Goal: Transaction & Acquisition: Purchase product/service

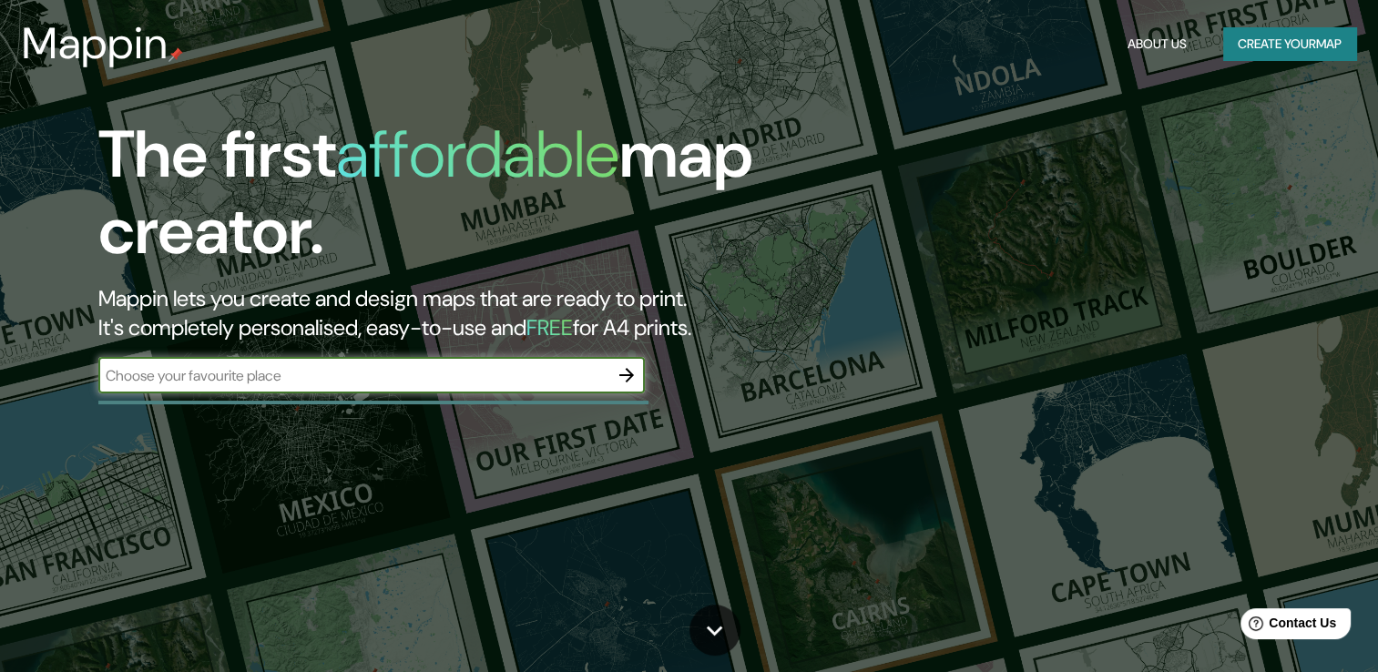
click at [1240, 42] on button "Create your map" at bounding box center [1289, 44] width 133 height 34
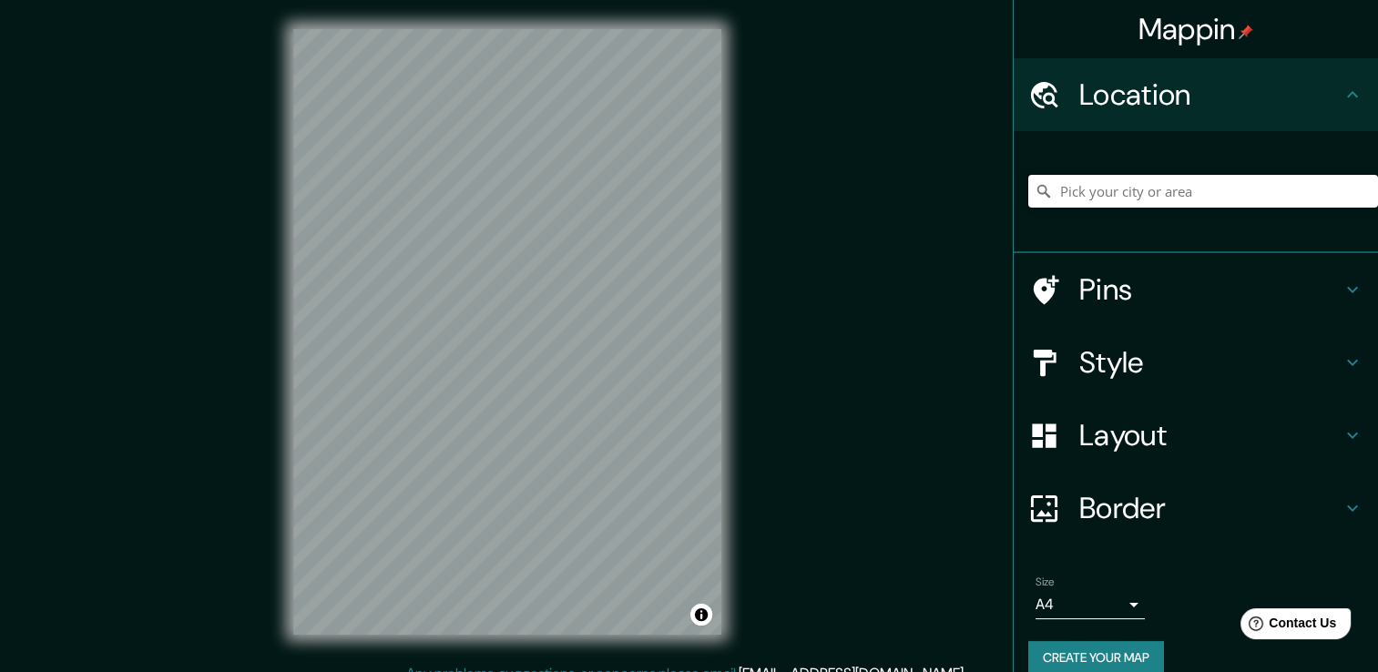
click at [1125, 190] on input "Pick your city or area" at bounding box center [1203, 191] width 350 height 33
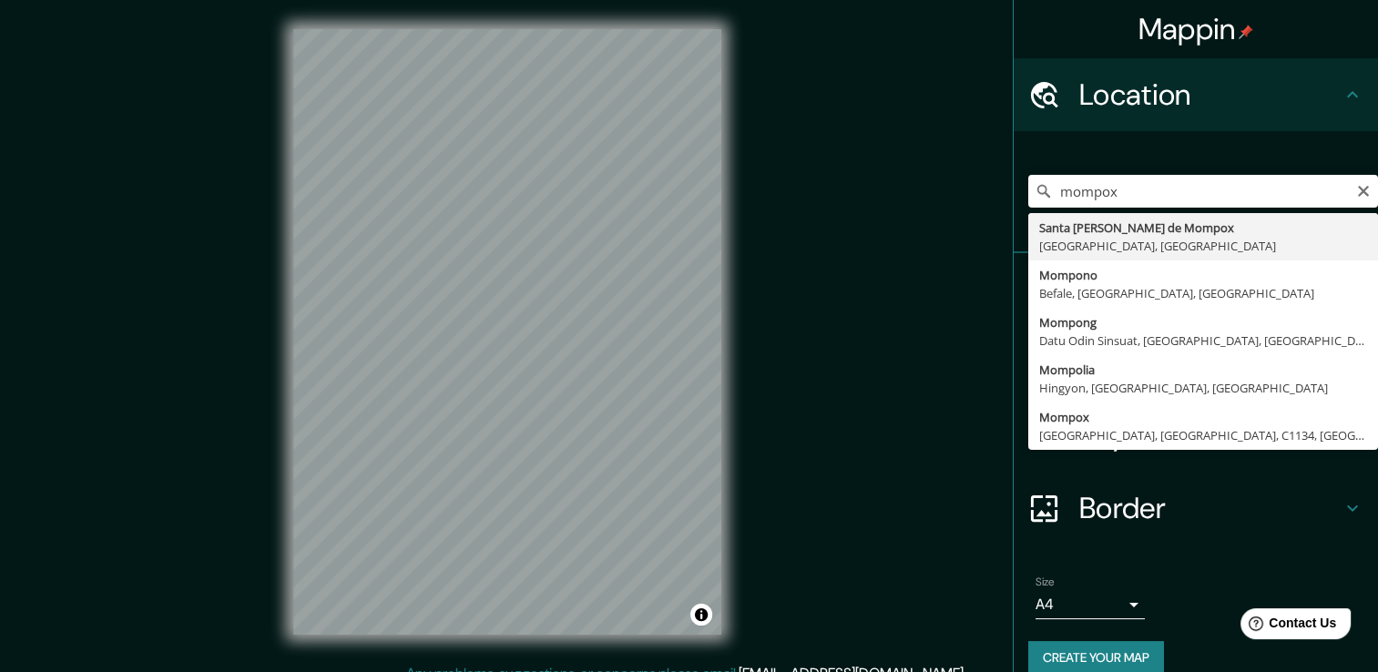
type input "Santa [PERSON_NAME] de Mompox, [GEOGRAPHIC_DATA], [GEOGRAPHIC_DATA]"
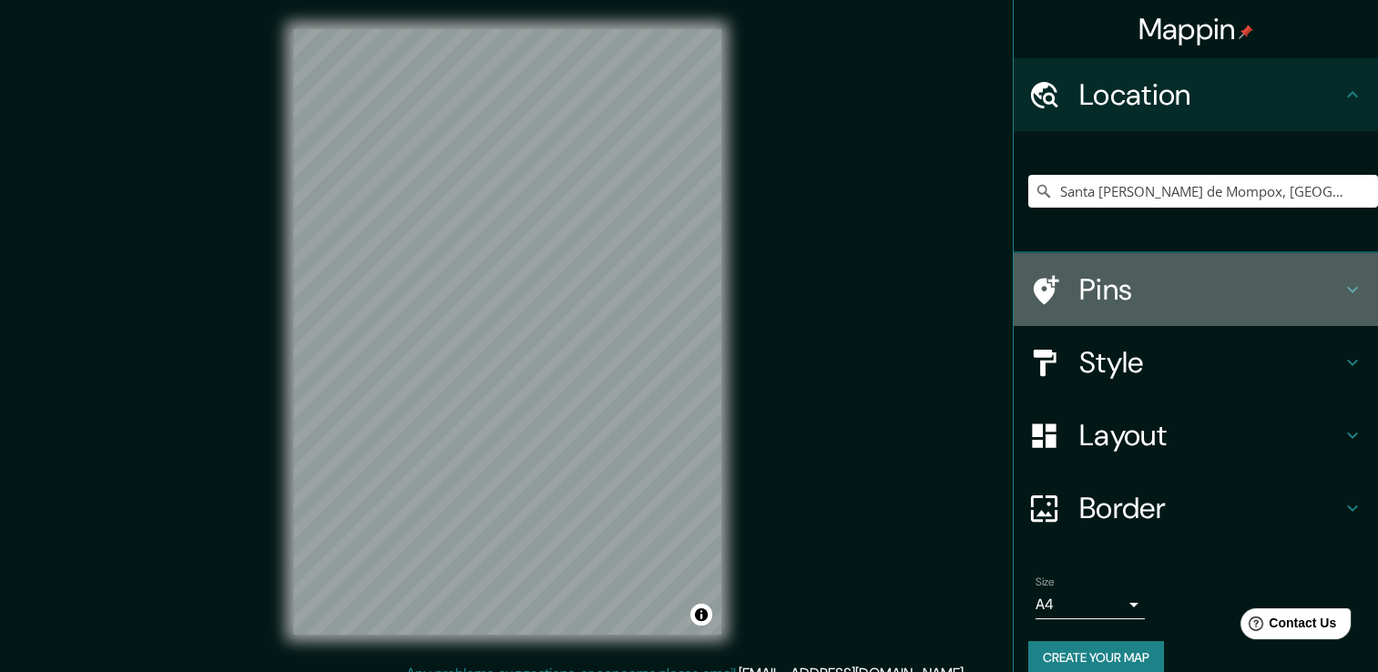
click at [1245, 286] on h4 "Pins" at bounding box center [1210, 289] width 262 height 36
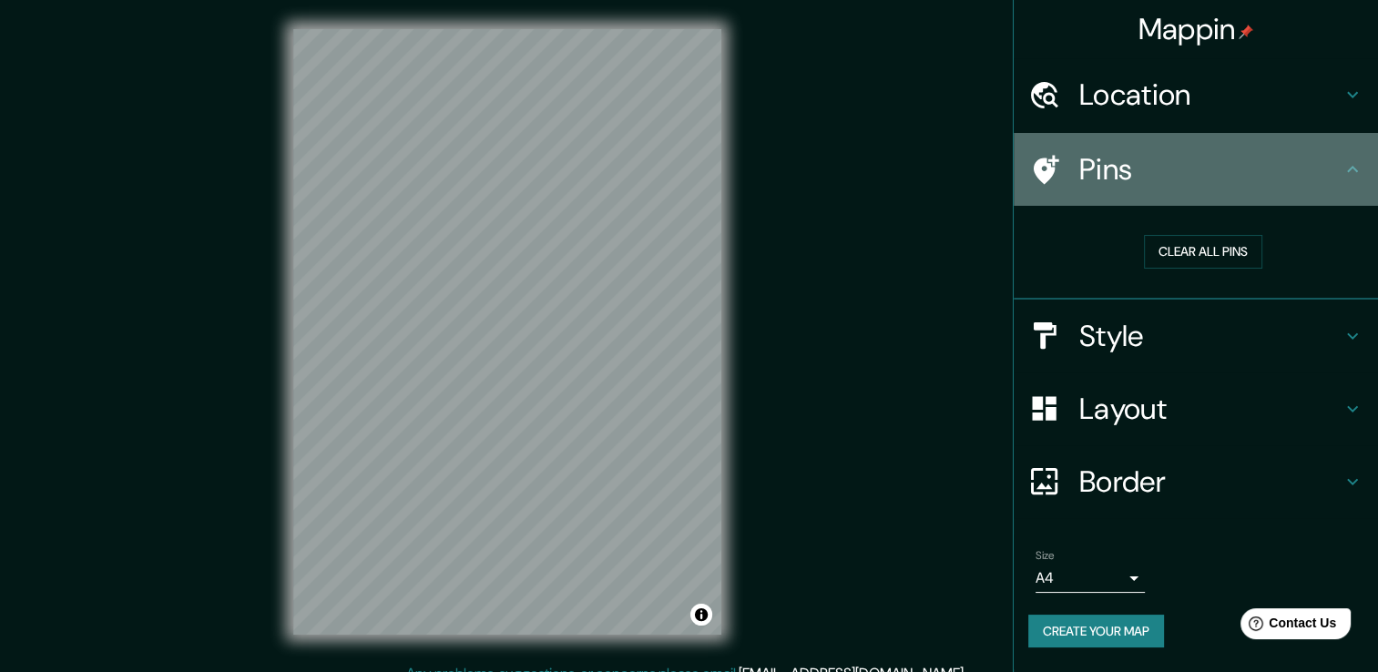
click at [1311, 158] on h4 "Pins" at bounding box center [1210, 169] width 262 height 36
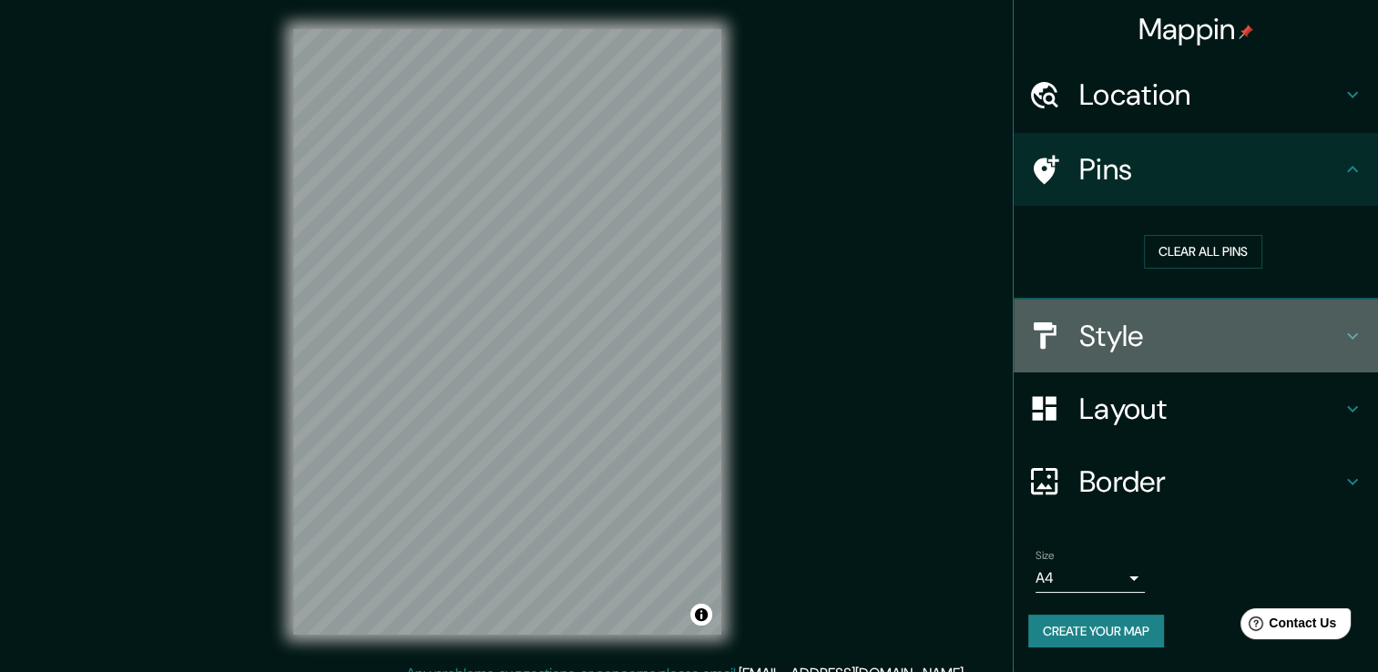
click at [1311, 328] on h4 "Style" at bounding box center [1210, 336] width 262 height 36
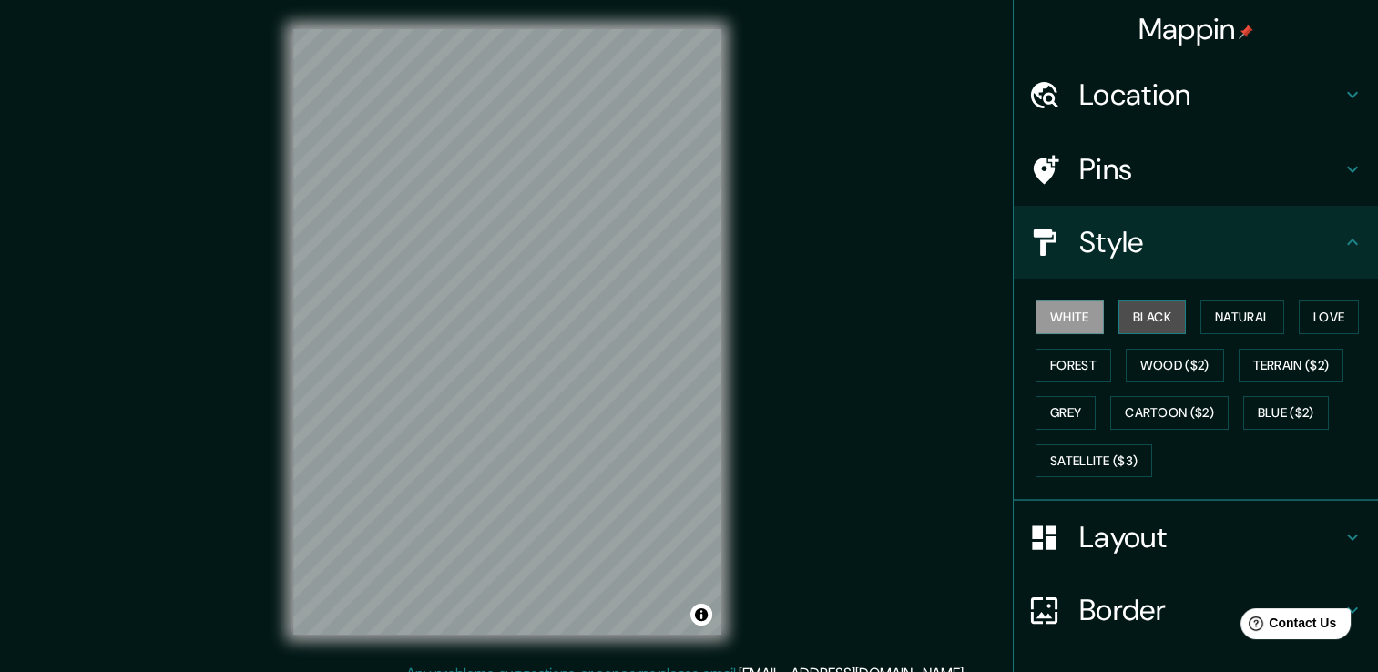
click at [1133, 312] on button "Black" at bounding box center [1152, 317] width 68 height 34
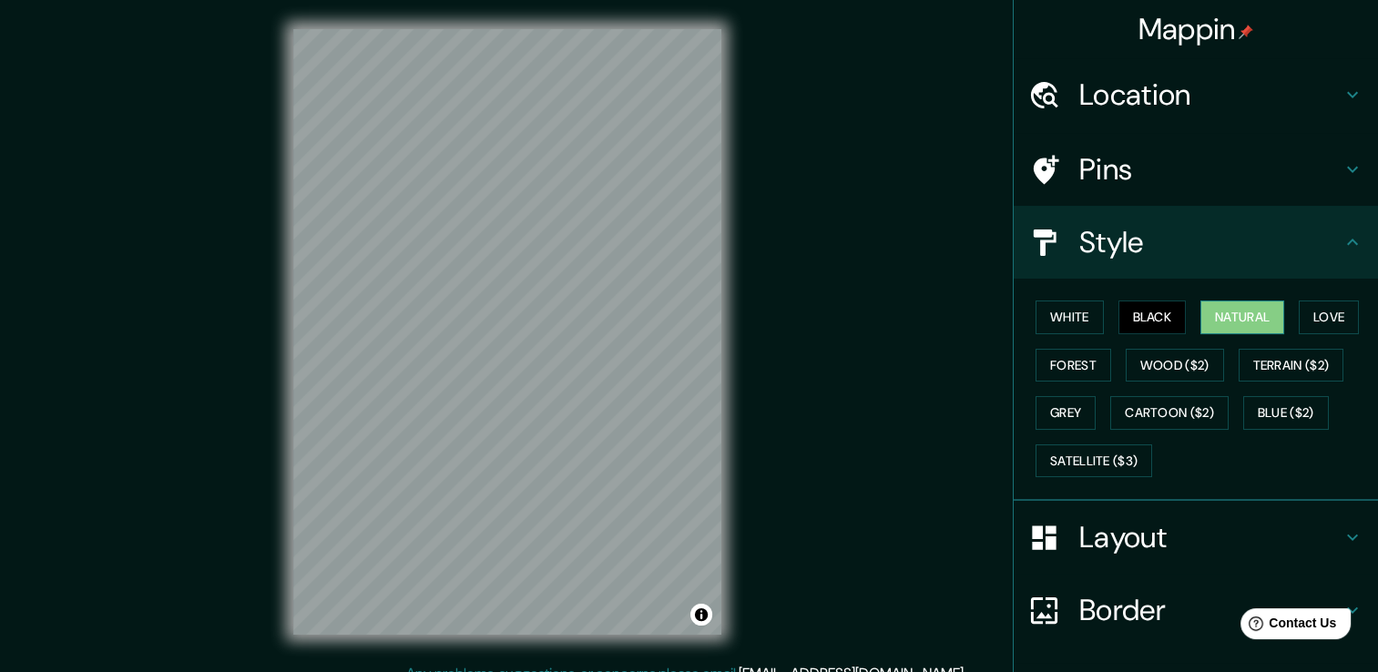
click at [1208, 321] on button "Natural" at bounding box center [1242, 317] width 84 height 34
click at [1320, 324] on button "Love" at bounding box center [1328, 317] width 60 height 34
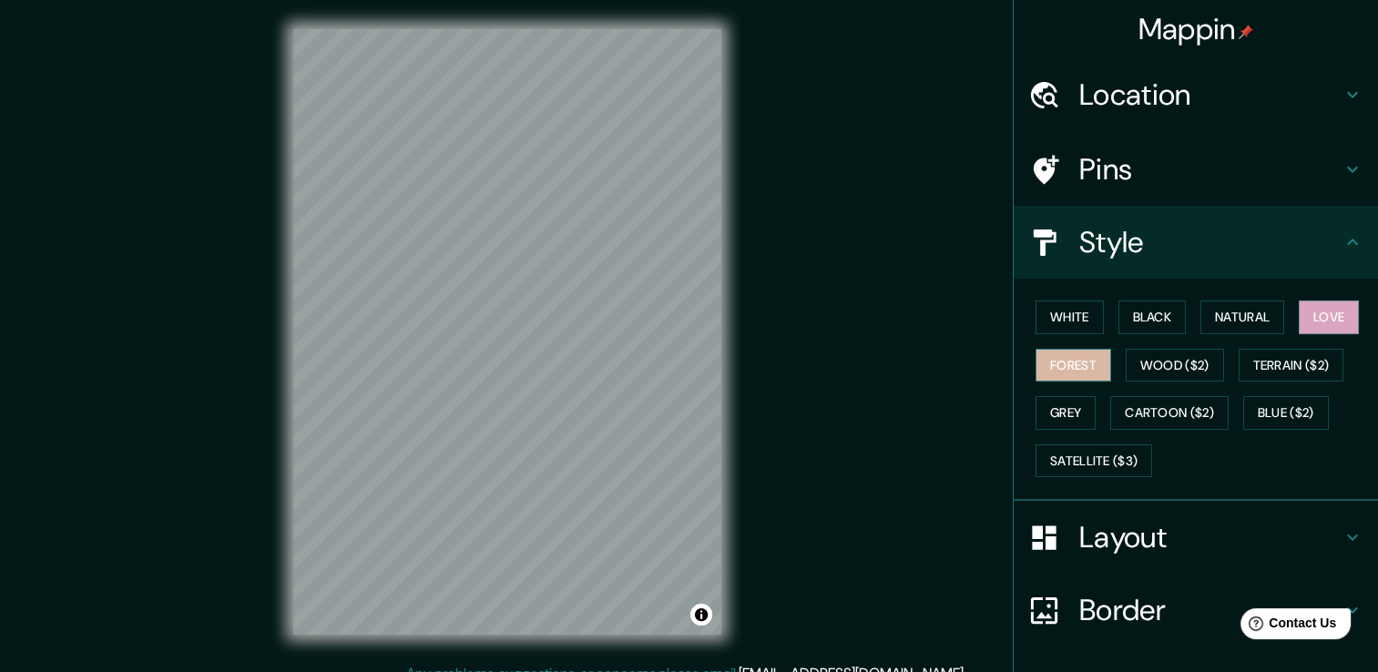
click at [1066, 366] on button "Forest" at bounding box center [1073, 366] width 76 height 34
click at [1166, 354] on button "Wood ($2)" at bounding box center [1174, 366] width 98 height 34
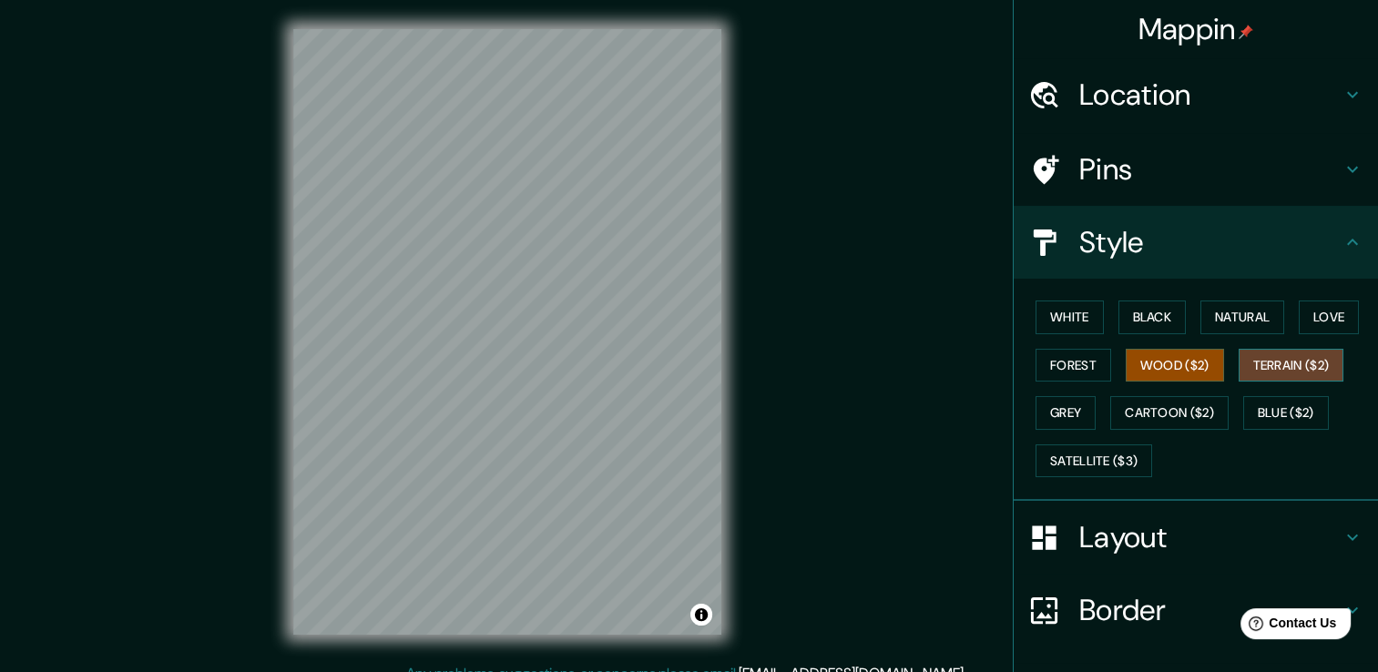
click at [1308, 372] on button "Terrain ($2)" at bounding box center [1291, 366] width 106 height 34
click at [1058, 422] on button "Grey" at bounding box center [1065, 413] width 60 height 34
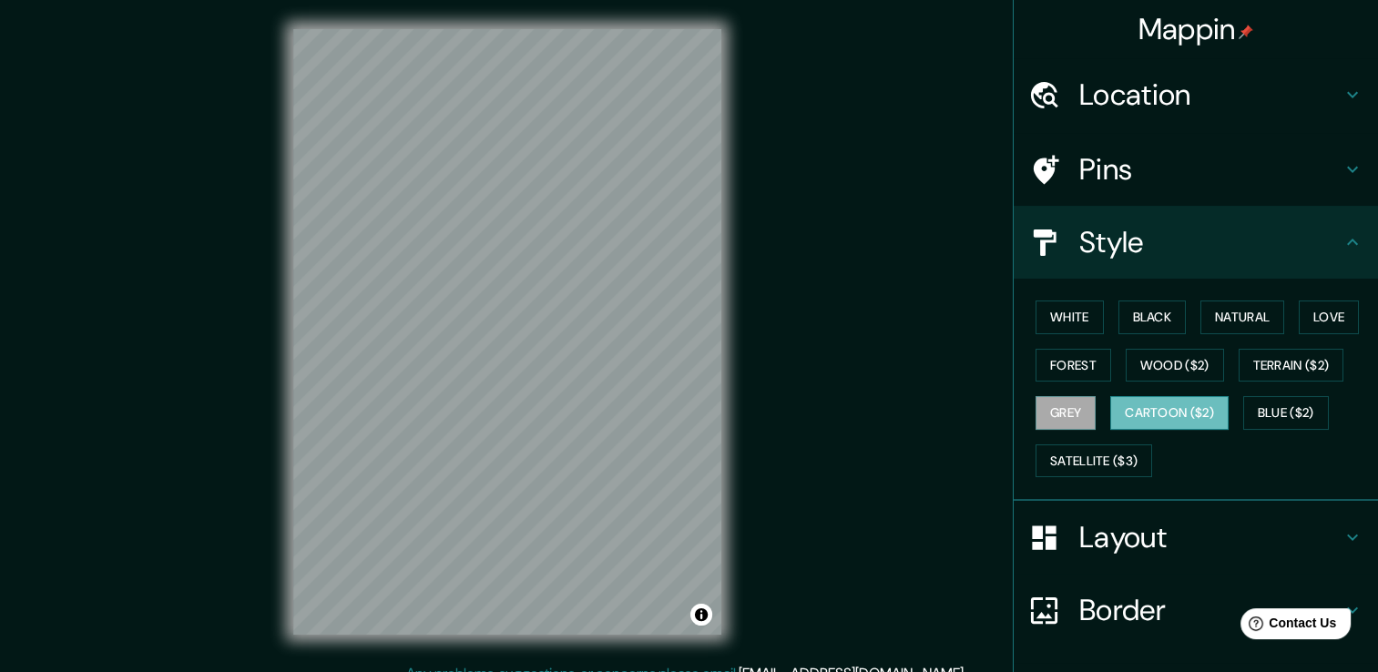
click at [1160, 415] on button "Cartoon ($2)" at bounding box center [1169, 413] width 118 height 34
click at [1298, 419] on button "Blue ($2)" at bounding box center [1286, 413] width 86 height 34
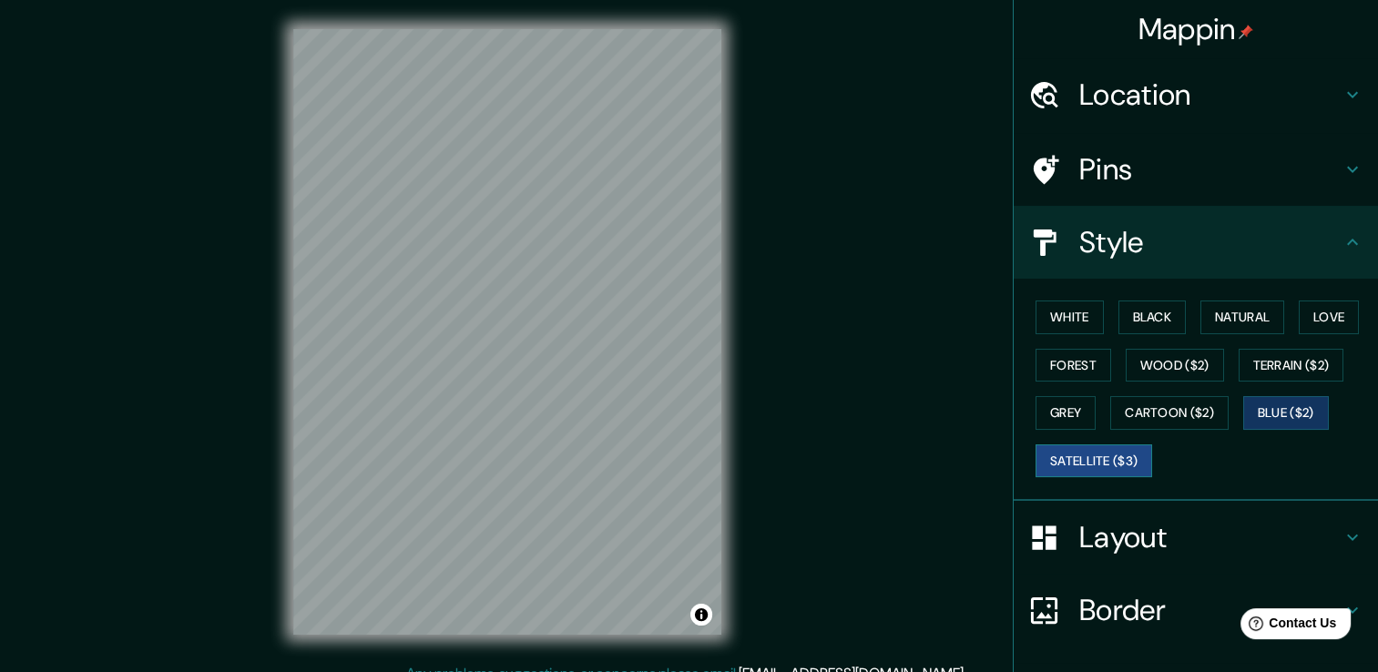
click at [1092, 461] on button "Satellite ($3)" at bounding box center [1093, 461] width 117 height 34
click at [1067, 417] on button "Grey" at bounding box center [1065, 413] width 60 height 34
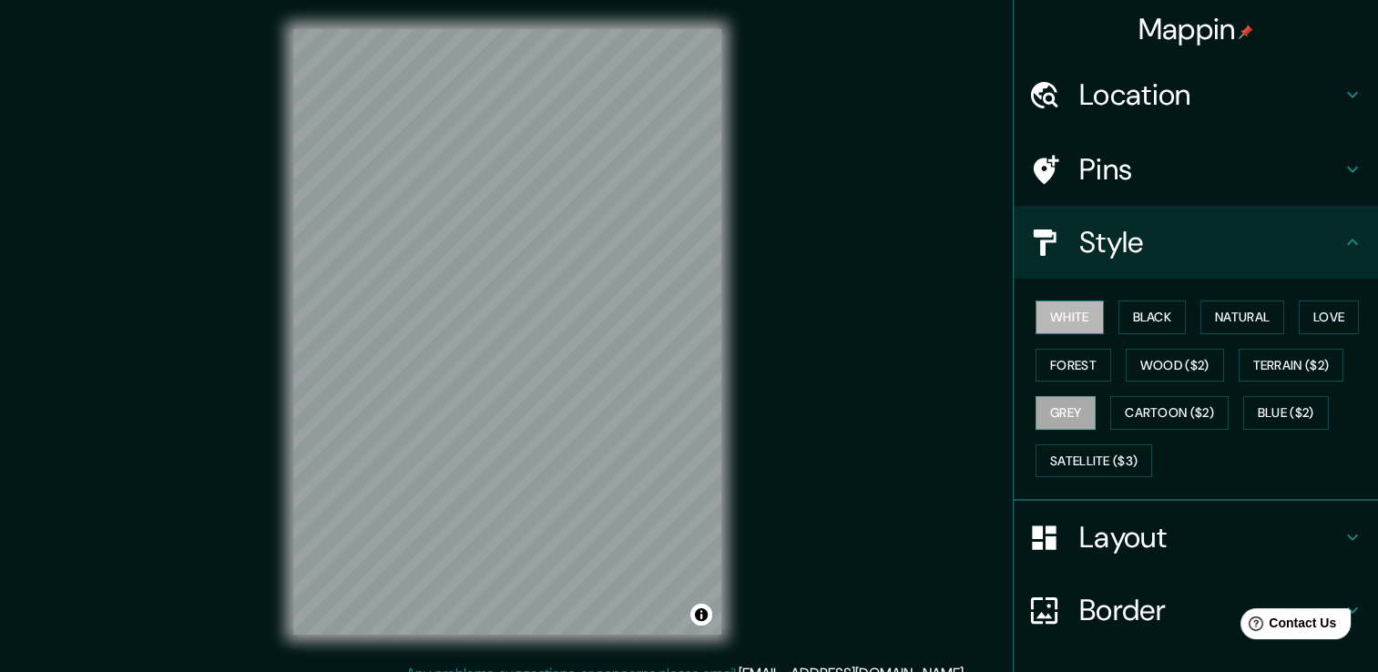
click at [1060, 321] on button "White" at bounding box center [1069, 317] width 68 height 34
click at [1234, 86] on h4 "Location" at bounding box center [1210, 94] width 262 height 36
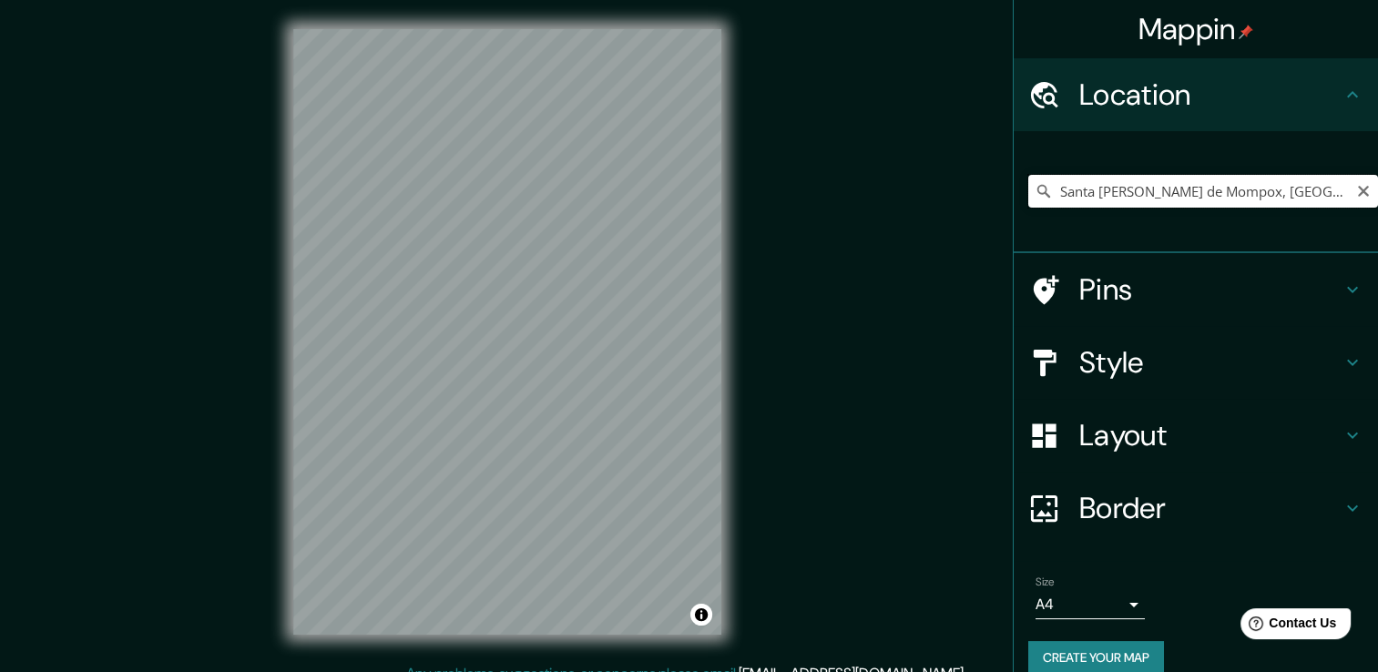
click at [1329, 192] on input "Santa [PERSON_NAME] de Mompox, [GEOGRAPHIC_DATA], [GEOGRAPHIC_DATA]" at bounding box center [1203, 191] width 350 height 33
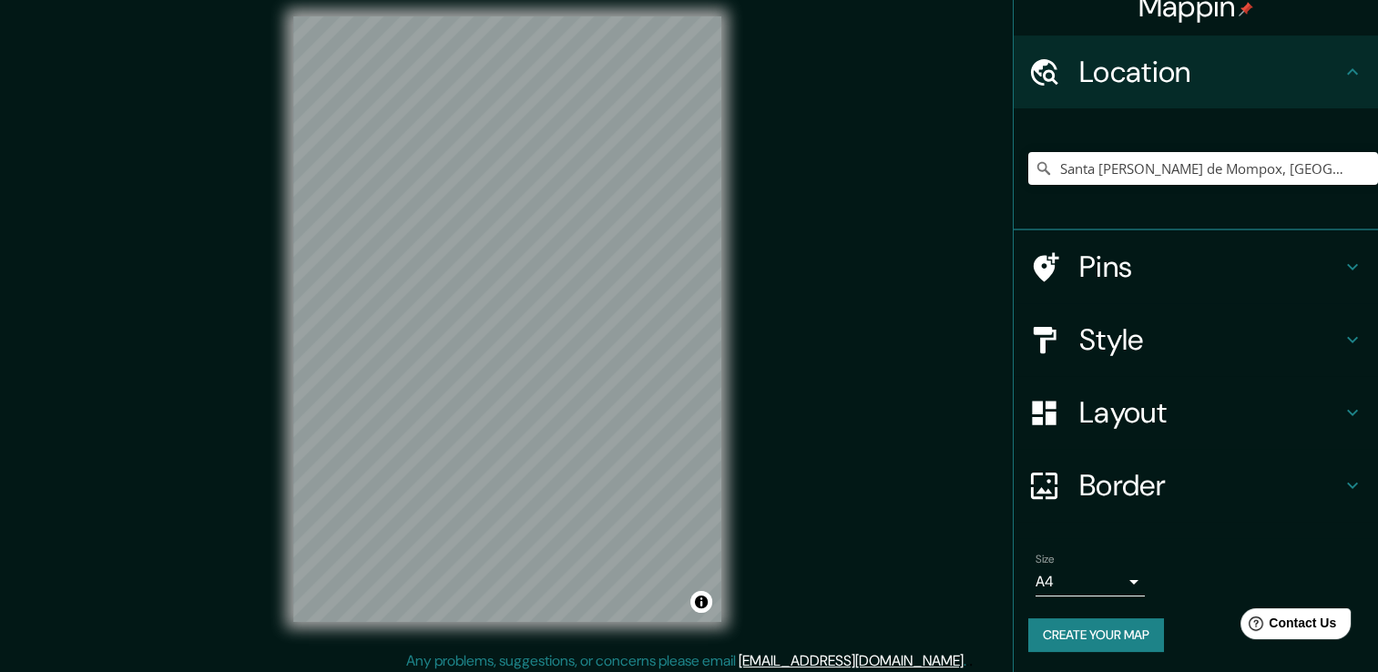
scroll to position [20, 0]
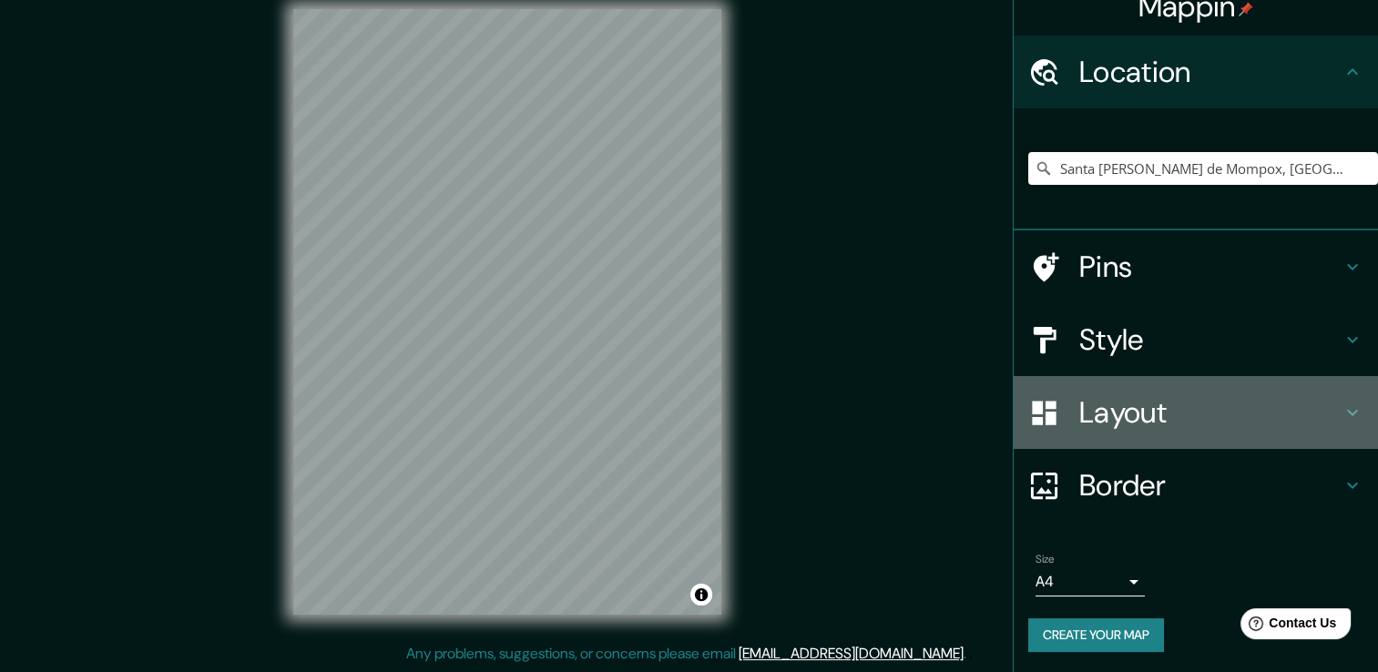
click at [1260, 405] on h4 "Layout" at bounding box center [1210, 412] width 262 height 36
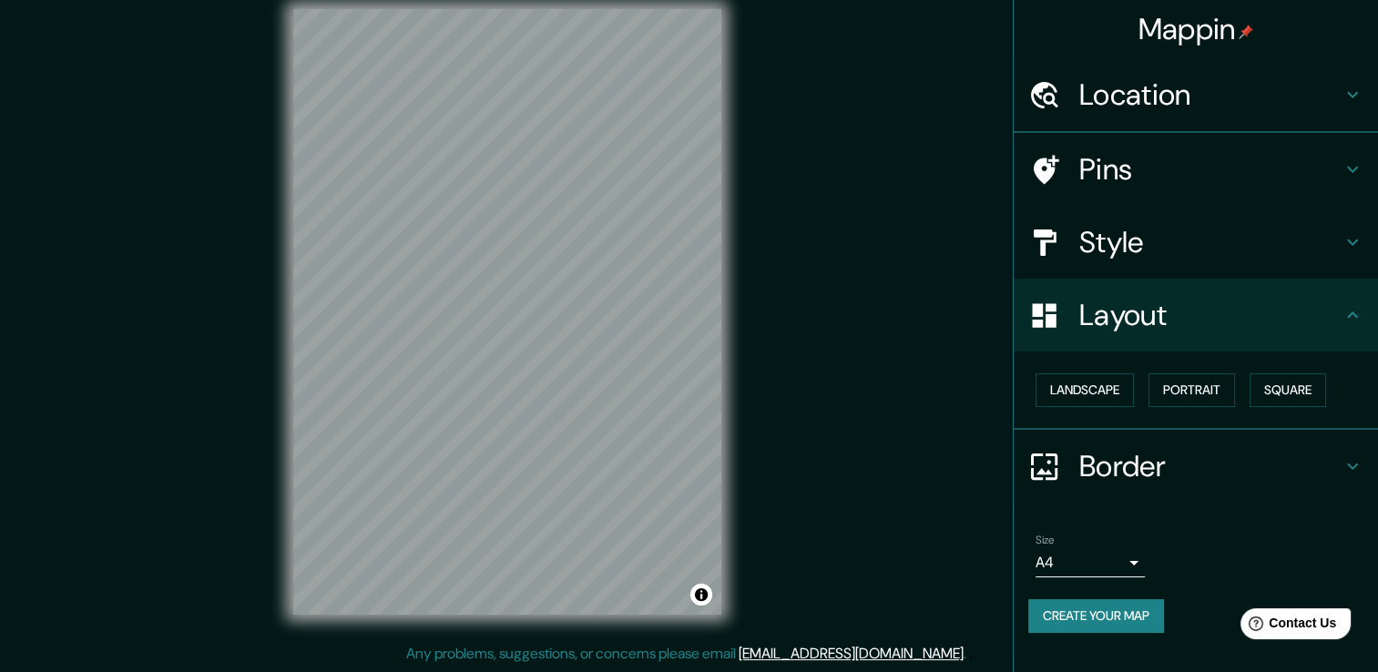
scroll to position [0, 0]
click at [1103, 382] on button "Landscape" at bounding box center [1084, 390] width 98 height 34
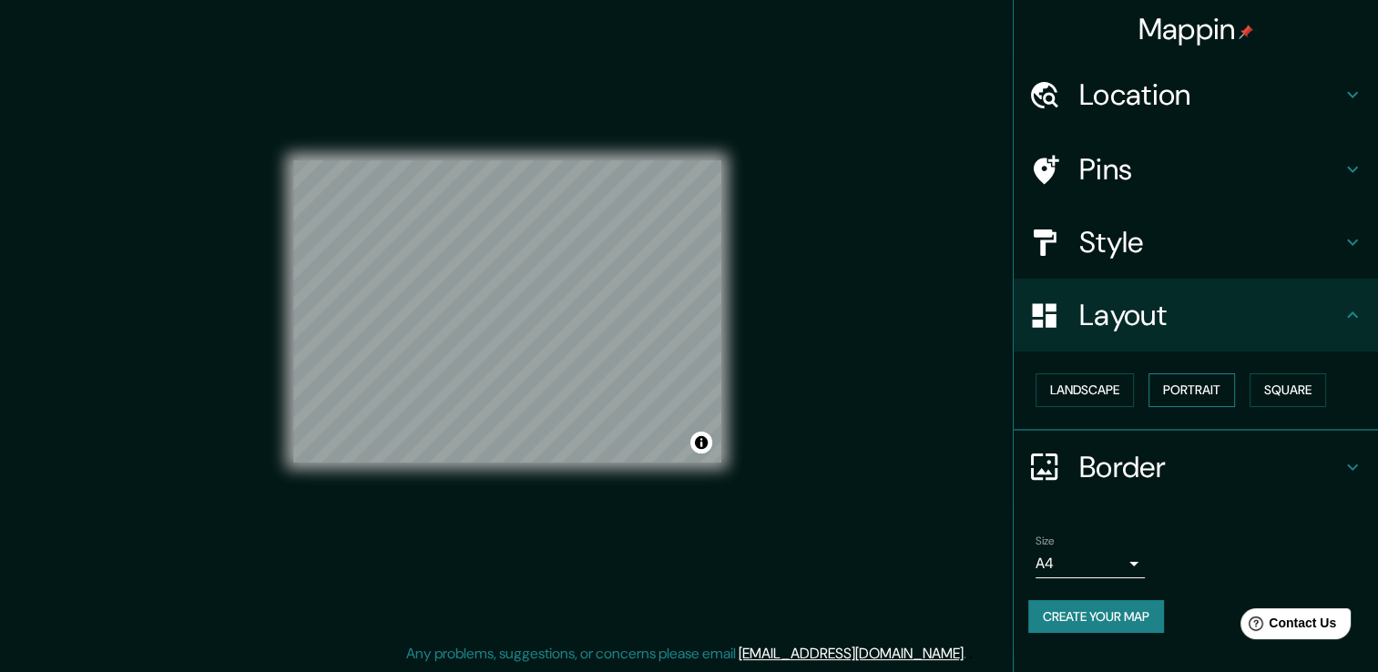
click at [1221, 396] on button "Portrait" at bounding box center [1191, 390] width 87 height 34
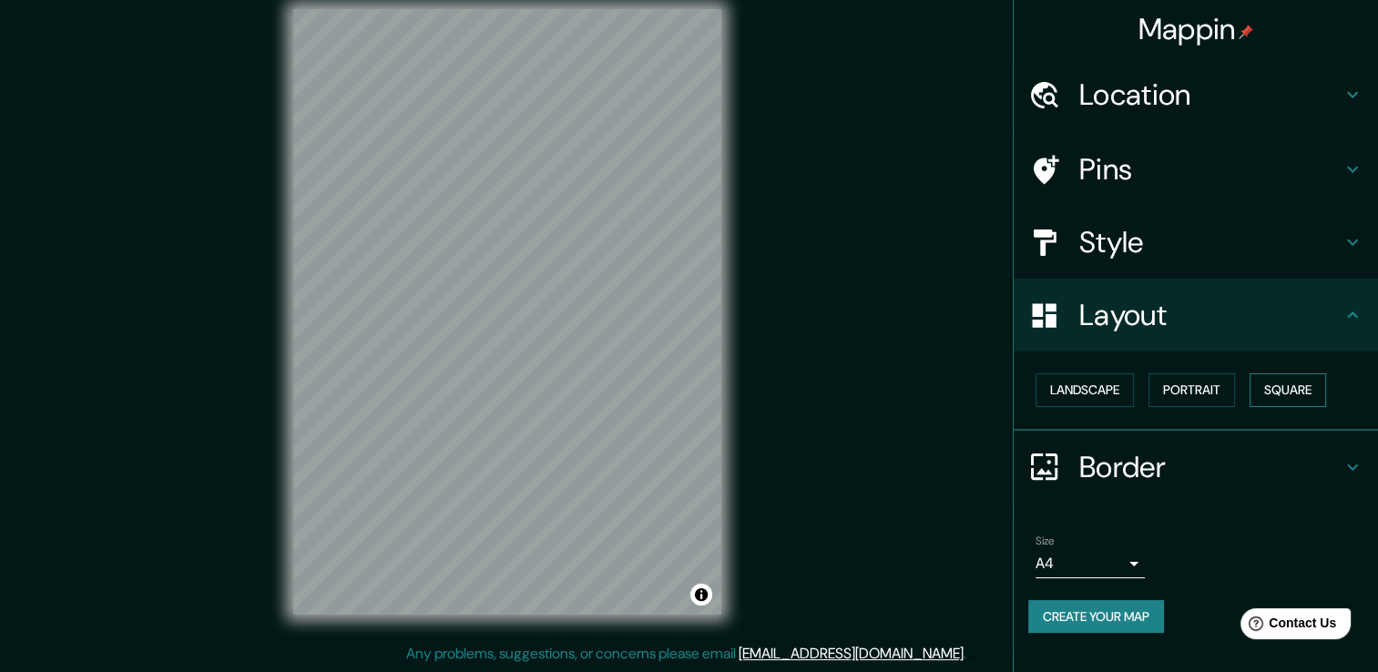
click at [1282, 385] on button "Square" at bounding box center [1287, 390] width 76 height 34
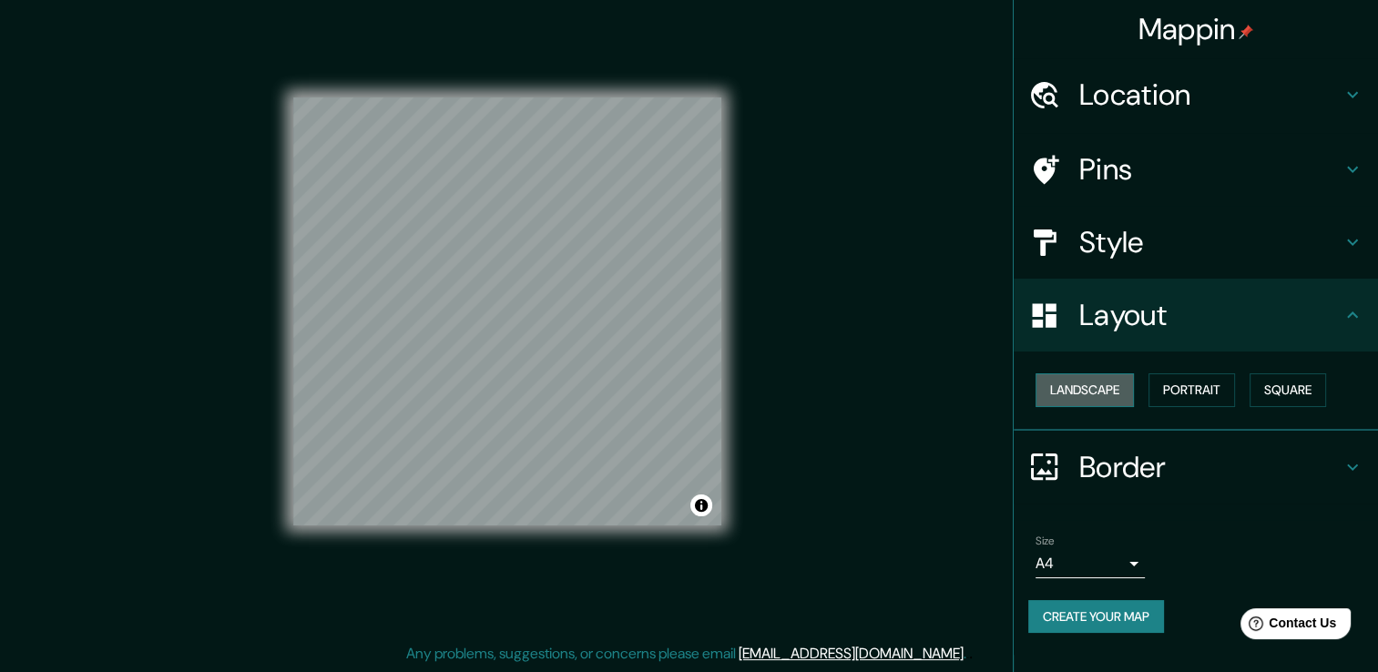
click at [1100, 384] on button "Landscape" at bounding box center [1084, 390] width 98 height 34
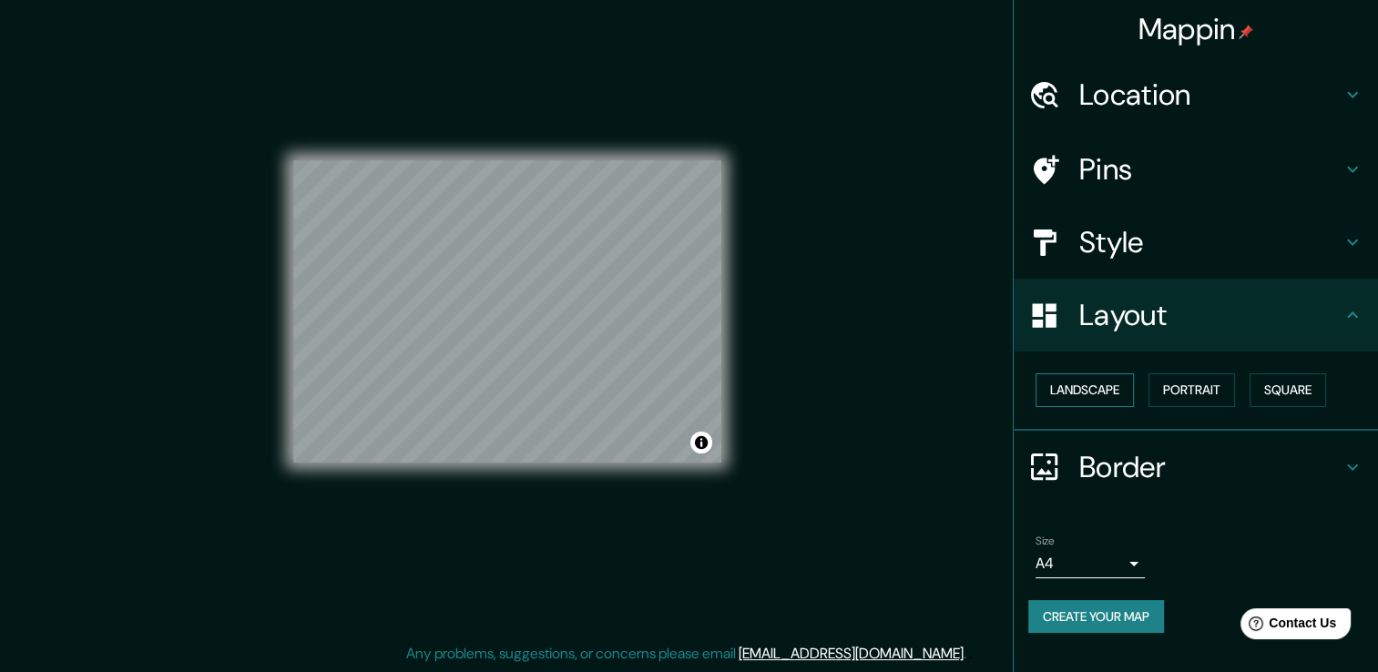
click at [1127, 387] on button "Landscape" at bounding box center [1084, 390] width 98 height 34
click at [1224, 388] on button "Portrait" at bounding box center [1191, 390] width 87 height 34
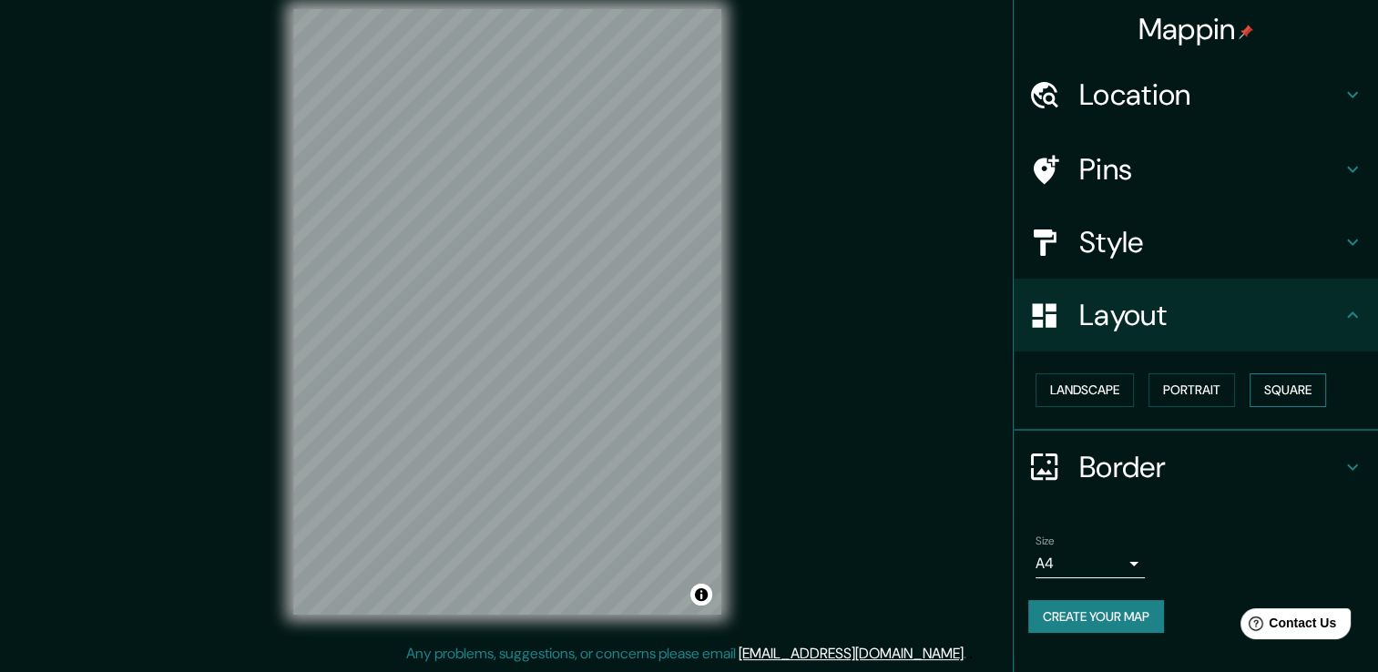
click at [1273, 391] on button "Square" at bounding box center [1287, 390] width 76 height 34
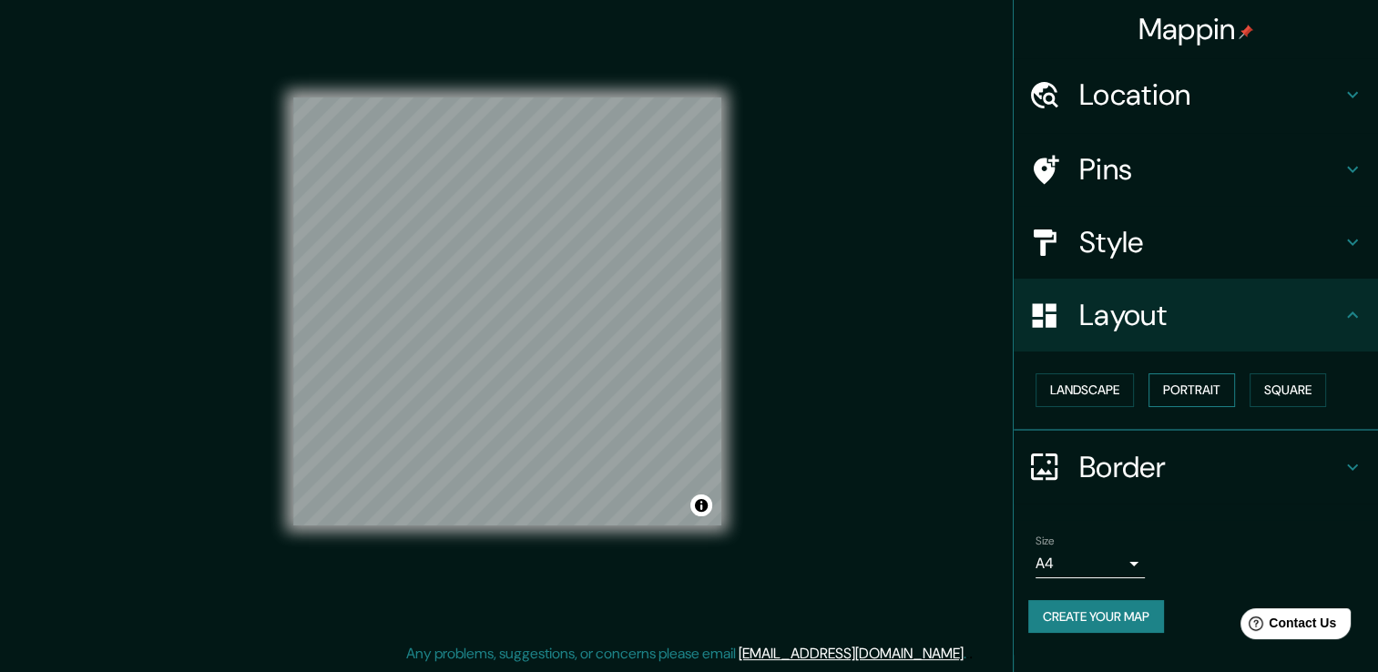
click at [1205, 387] on button "Portrait" at bounding box center [1191, 390] width 87 height 34
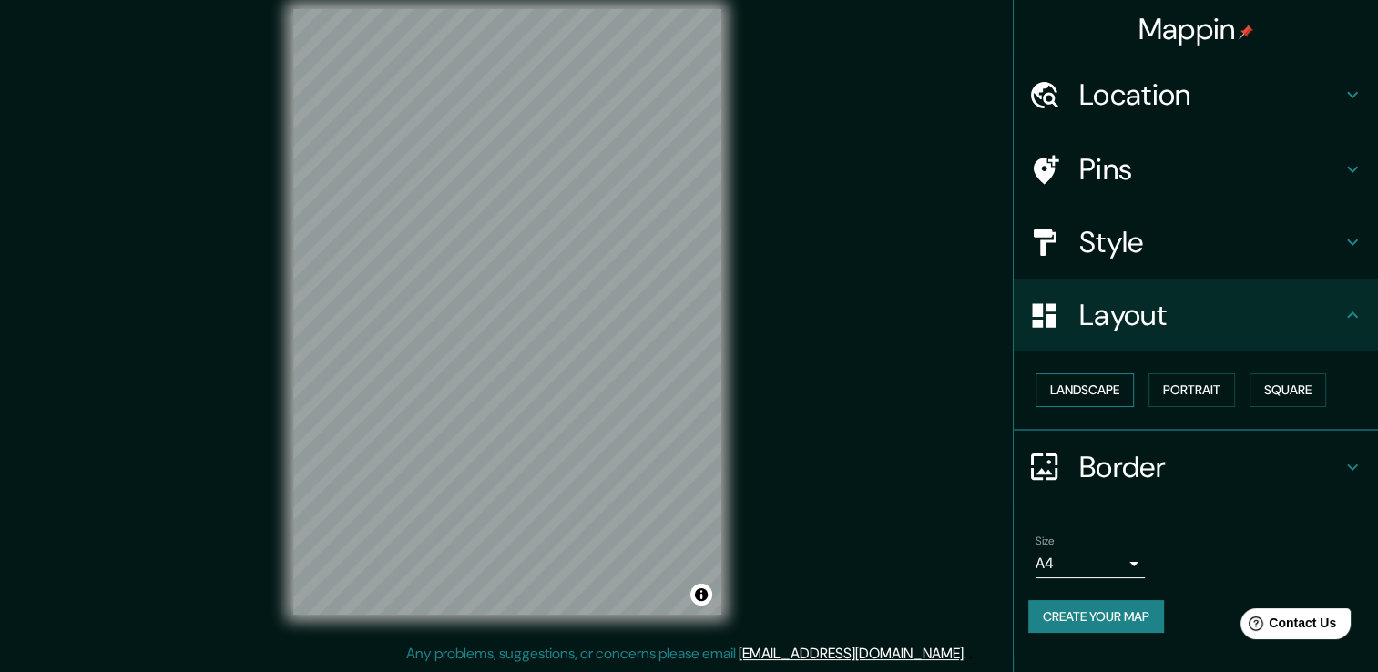
click at [1122, 386] on button "Landscape" at bounding box center [1084, 390] width 98 height 34
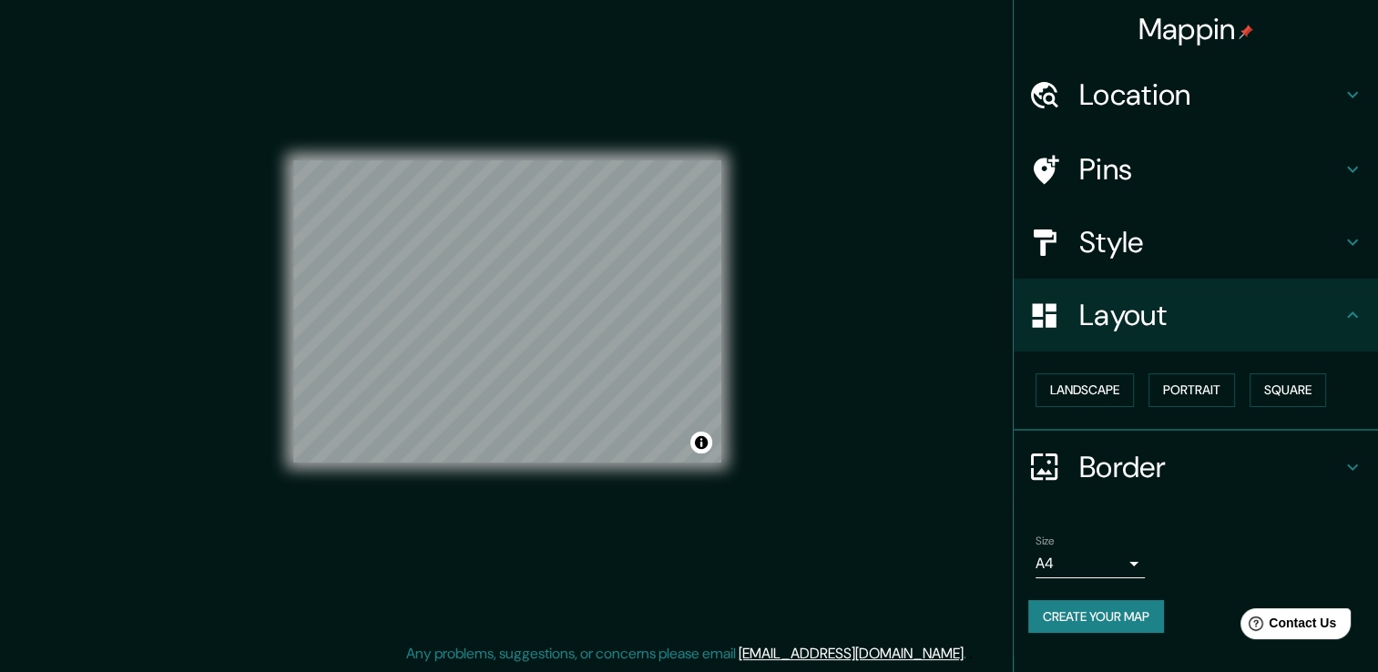
click at [1337, 316] on h4 "Layout" at bounding box center [1210, 315] width 262 height 36
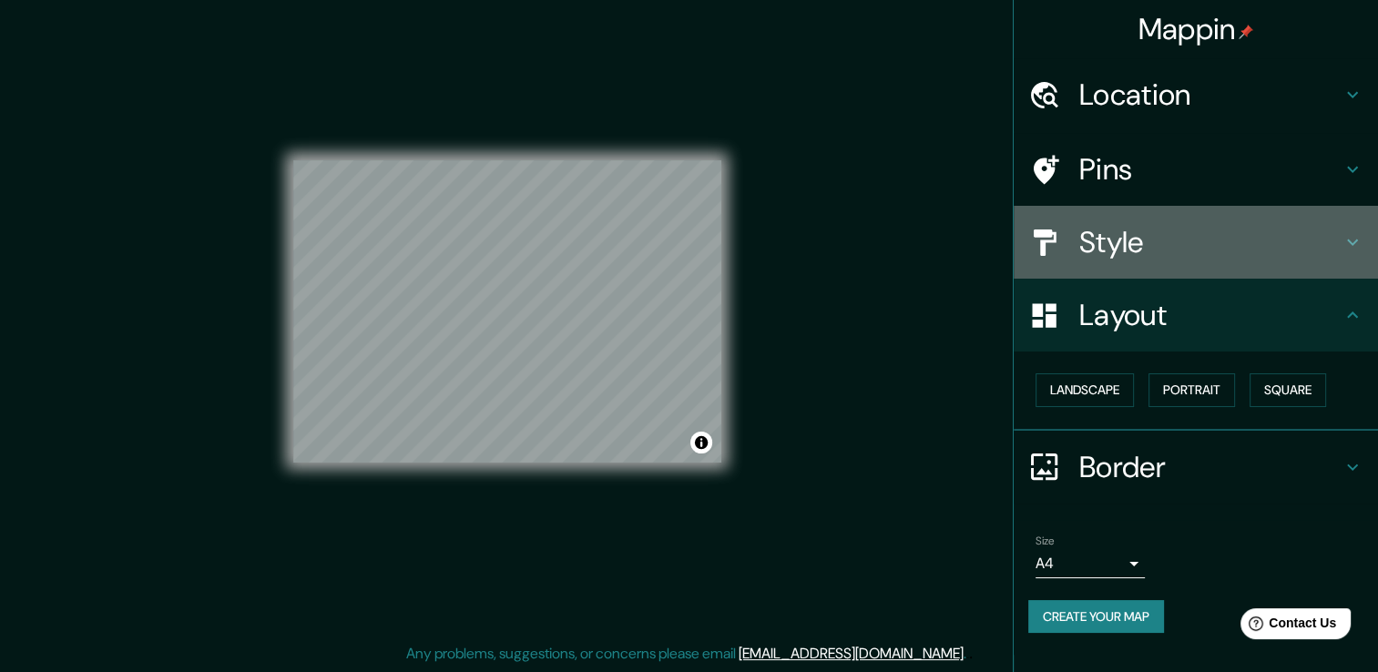
click at [1259, 252] on h4 "Style" at bounding box center [1210, 242] width 262 height 36
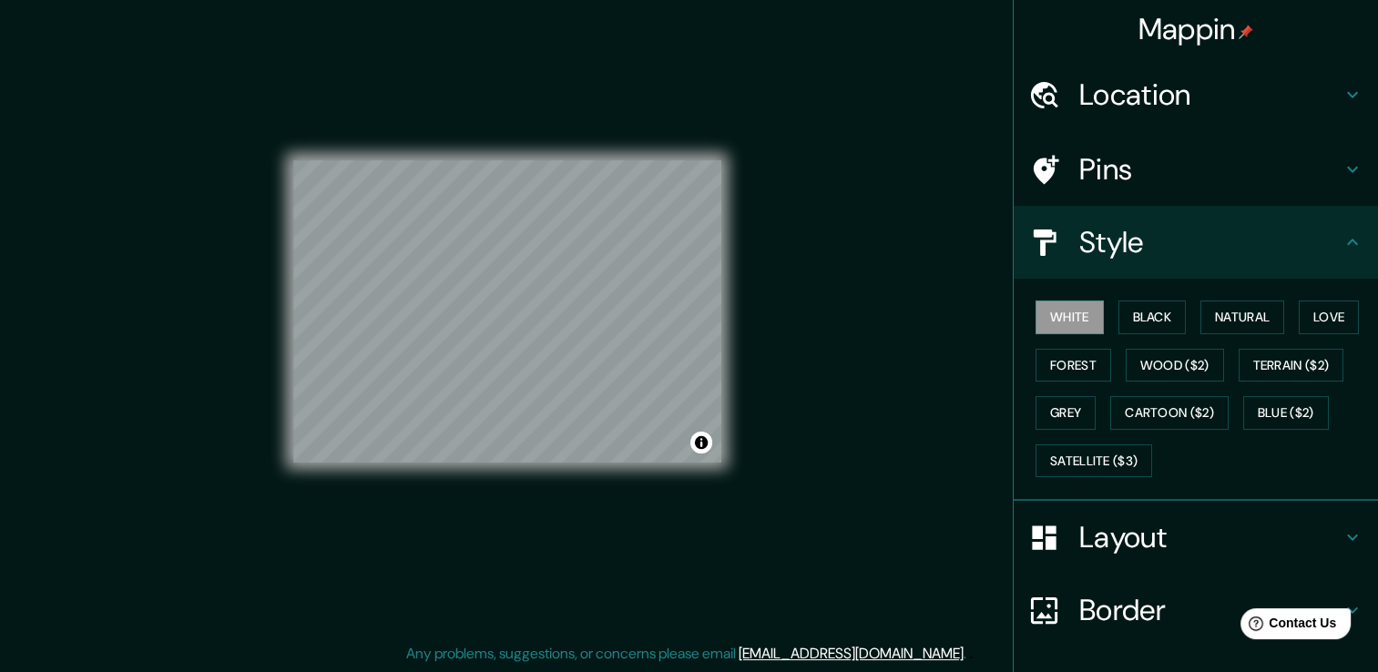
click at [1181, 535] on h4 "Layout" at bounding box center [1210, 537] width 262 height 36
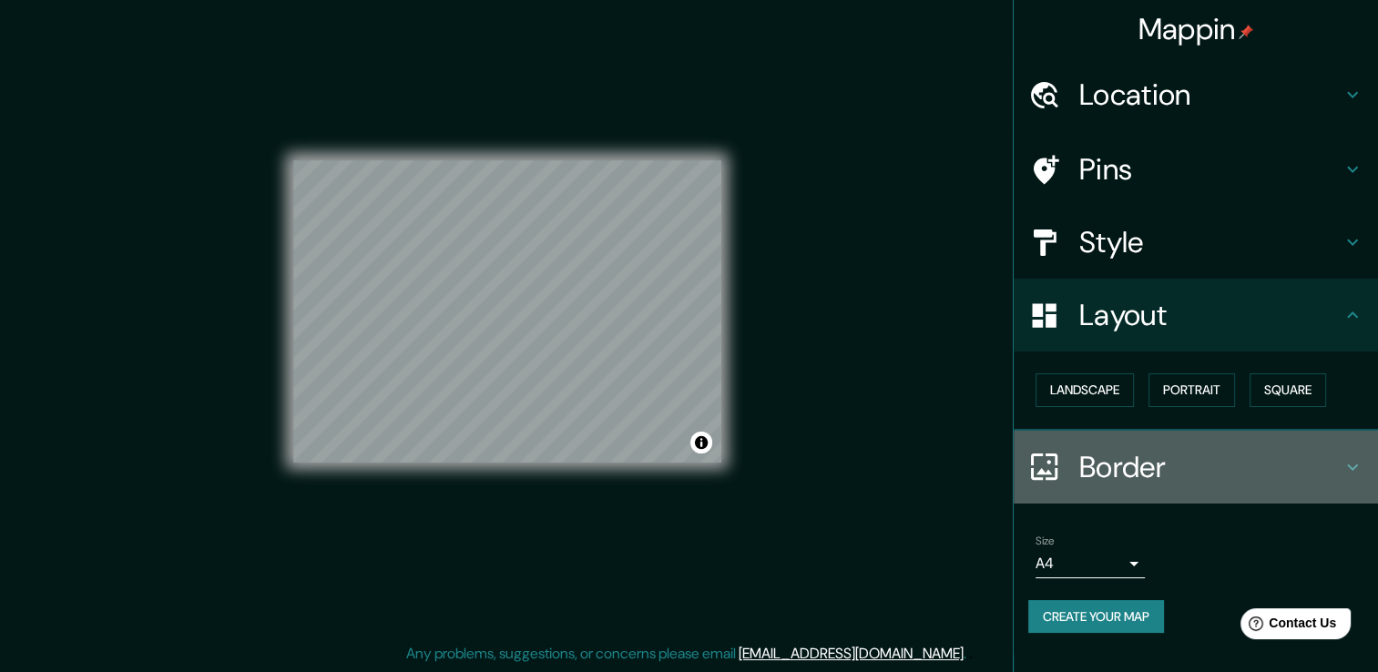
click at [1047, 470] on icon at bounding box center [1044, 466] width 26 height 26
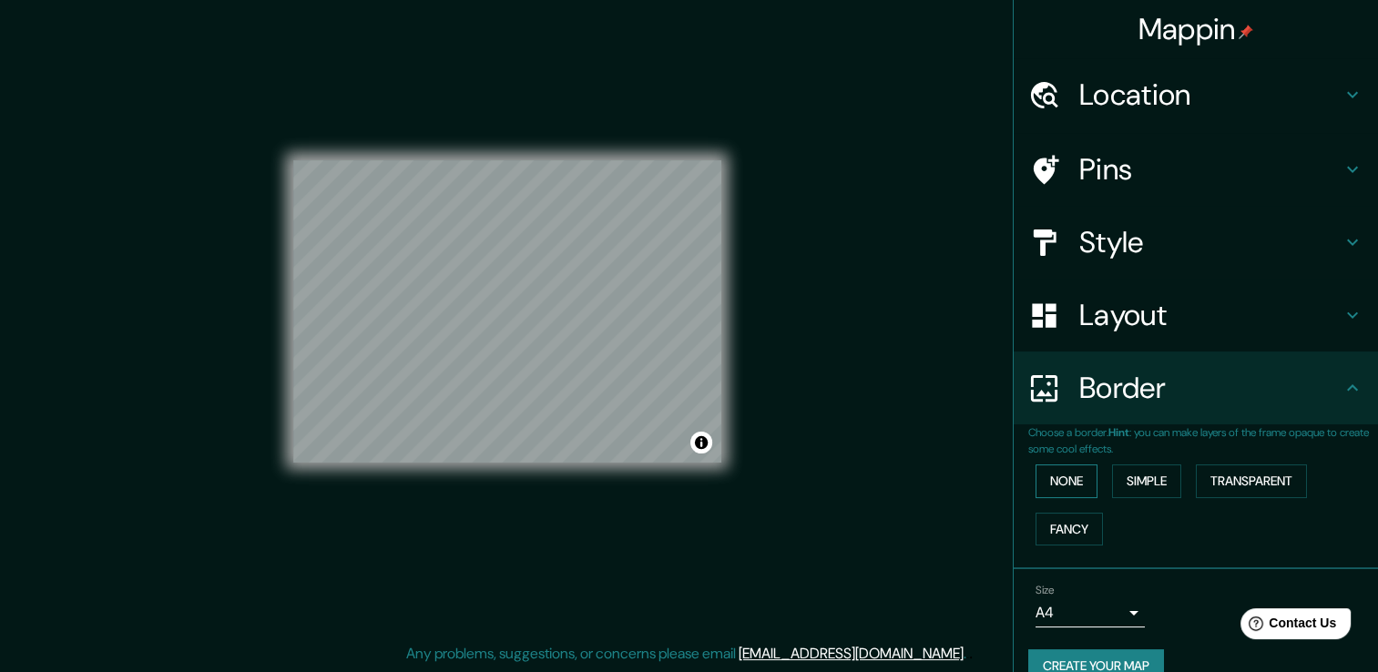
click at [1066, 485] on button "None" at bounding box center [1066, 481] width 62 height 34
click at [1150, 470] on button "Simple" at bounding box center [1146, 481] width 69 height 34
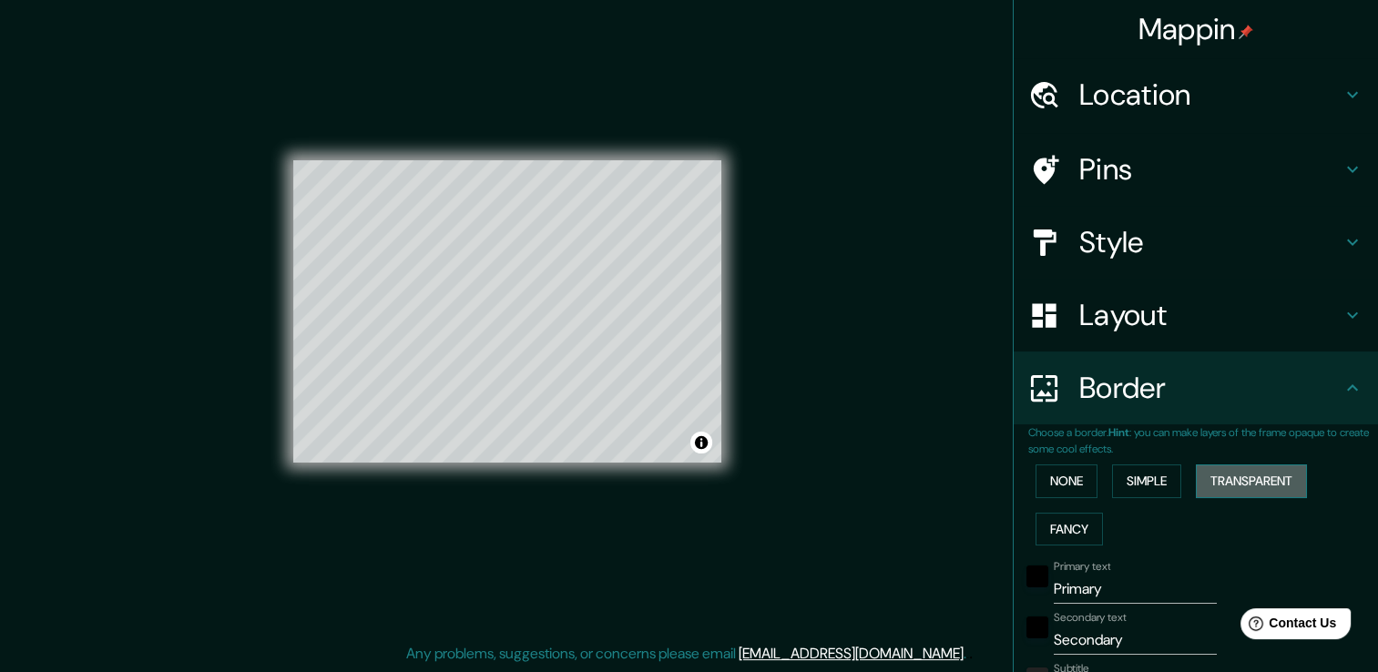
click at [1235, 488] on button "Transparent" at bounding box center [1251, 481] width 111 height 34
click at [1054, 519] on button "Fancy" at bounding box center [1068, 530] width 67 height 34
click at [1242, 472] on button "Transparent" at bounding box center [1251, 481] width 111 height 34
click at [1041, 480] on button "None" at bounding box center [1066, 481] width 62 height 34
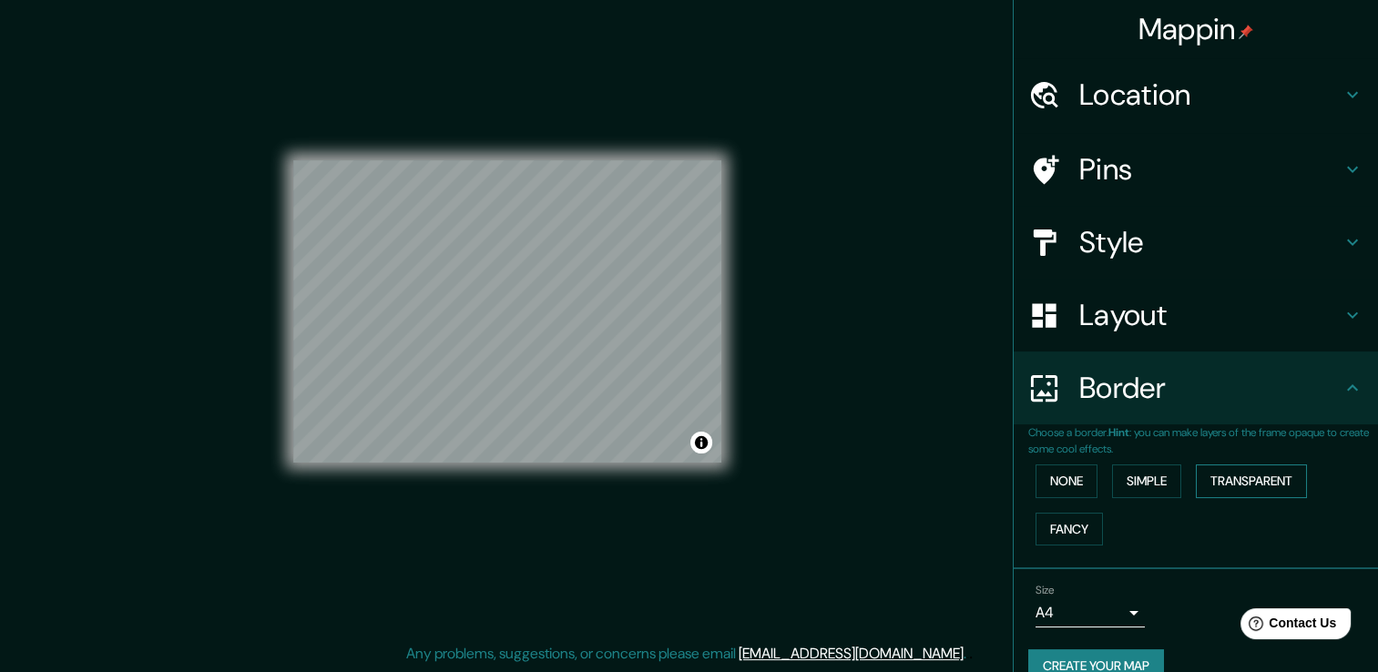
click at [1260, 483] on button "Transparent" at bounding box center [1251, 481] width 111 height 34
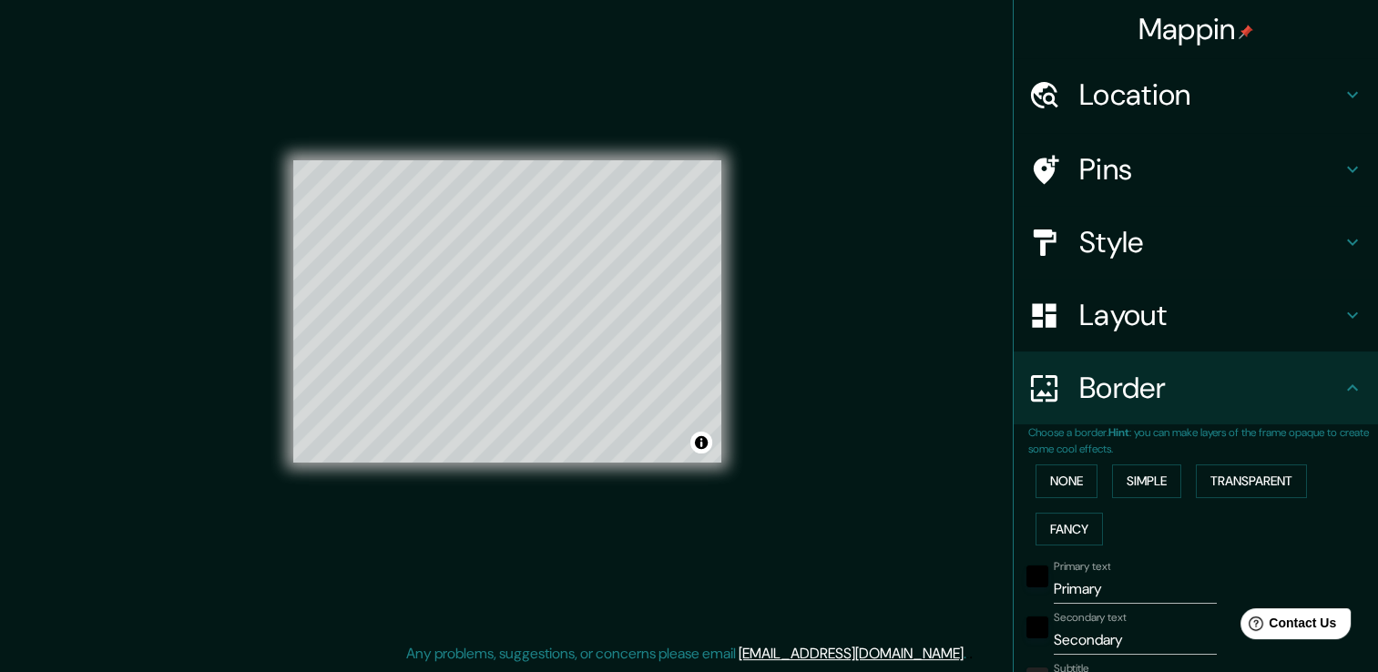
click at [980, 515] on div "Mappin Location Santa Cruz de Mompox, Bolívar, Colombia Pins Style Layout Borde…" at bounding box center [689, 326] width 1378 height 692
click at [1060, 476] on button "None" at bounding box center [1066, 481] width 62 height 34
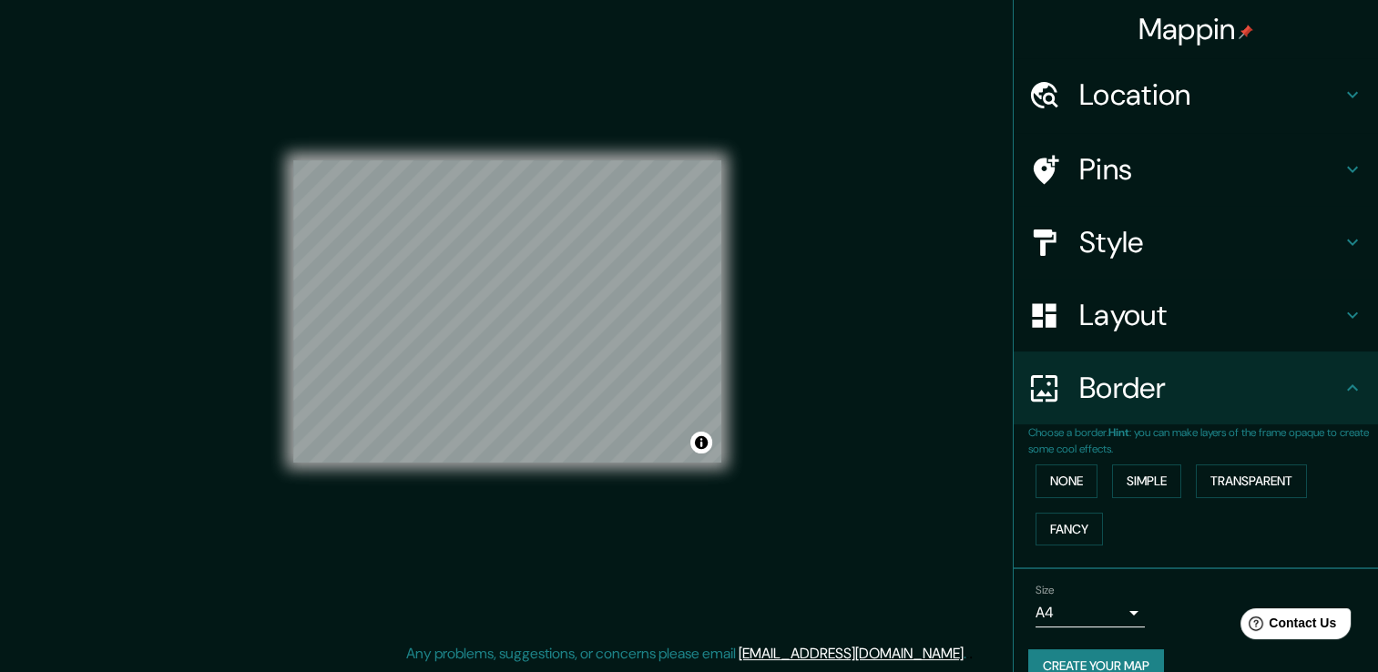
click at [1348, 392] on icon at bounding box center [1352, 388] width 22 height 22
drag, startPoint x: 1300, startPoint y: 306, endPoint x: 1294, endPoint y: 315, distance: 11.1
click at [1300, 308] on h4 "Layout" at bounding box center [1210, 315] width 262 height 36
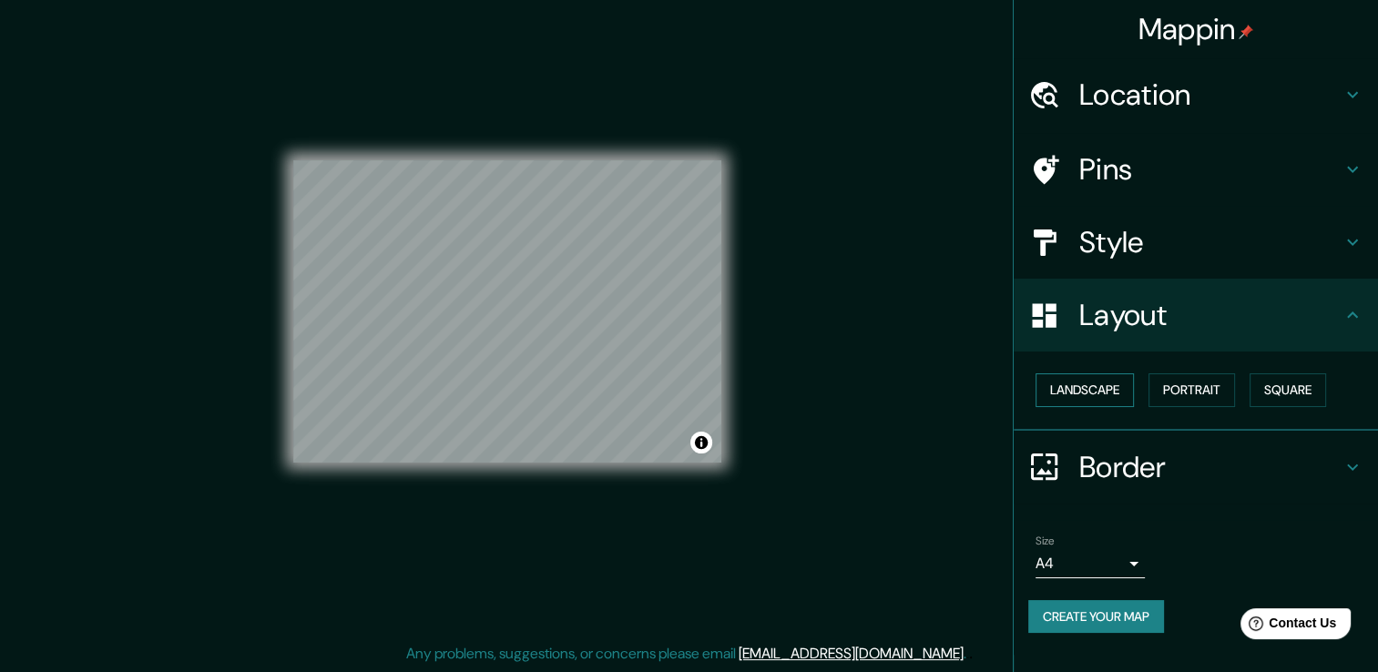
click at [1064, 382] on button "Landscape" at bounding box center [1084, 390] width 98 height 34
click at [1220, 396] on button "Portrait" at bounding box center [1191, 390] width 87 height 34
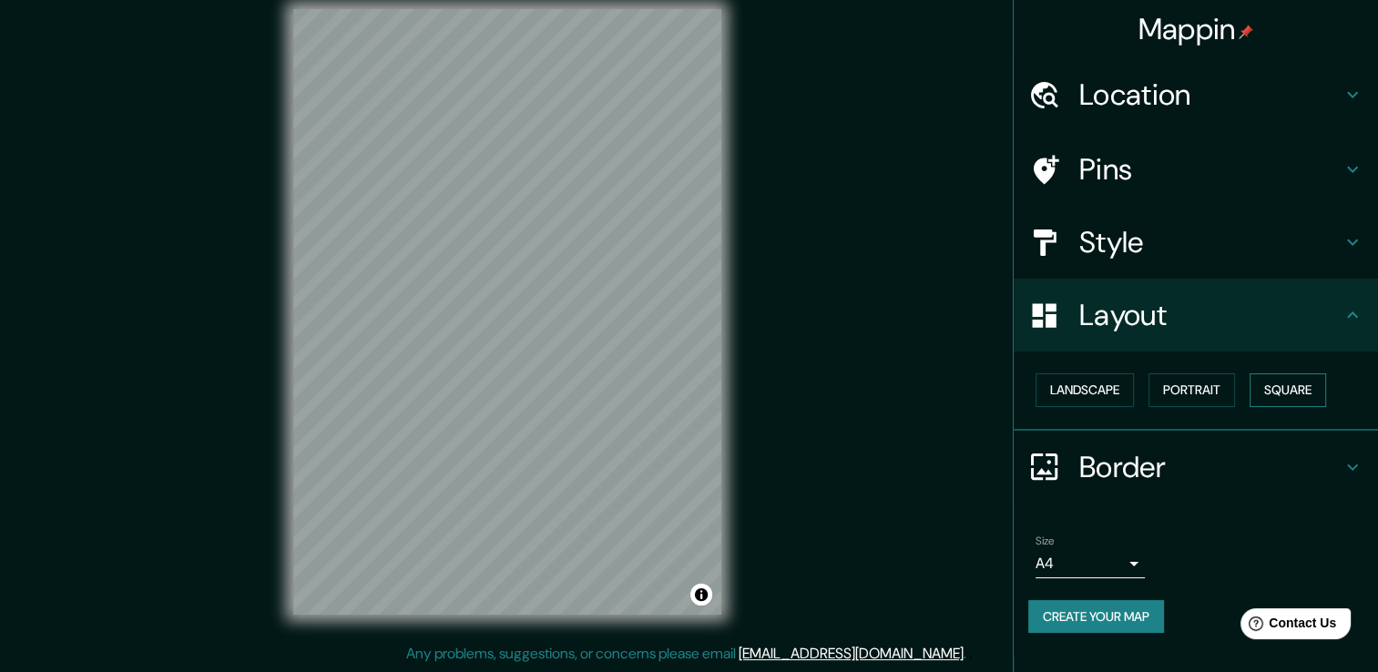
click at [1298, 397] on button "Square" at bounding box center [1287, 390] width 76 height 34
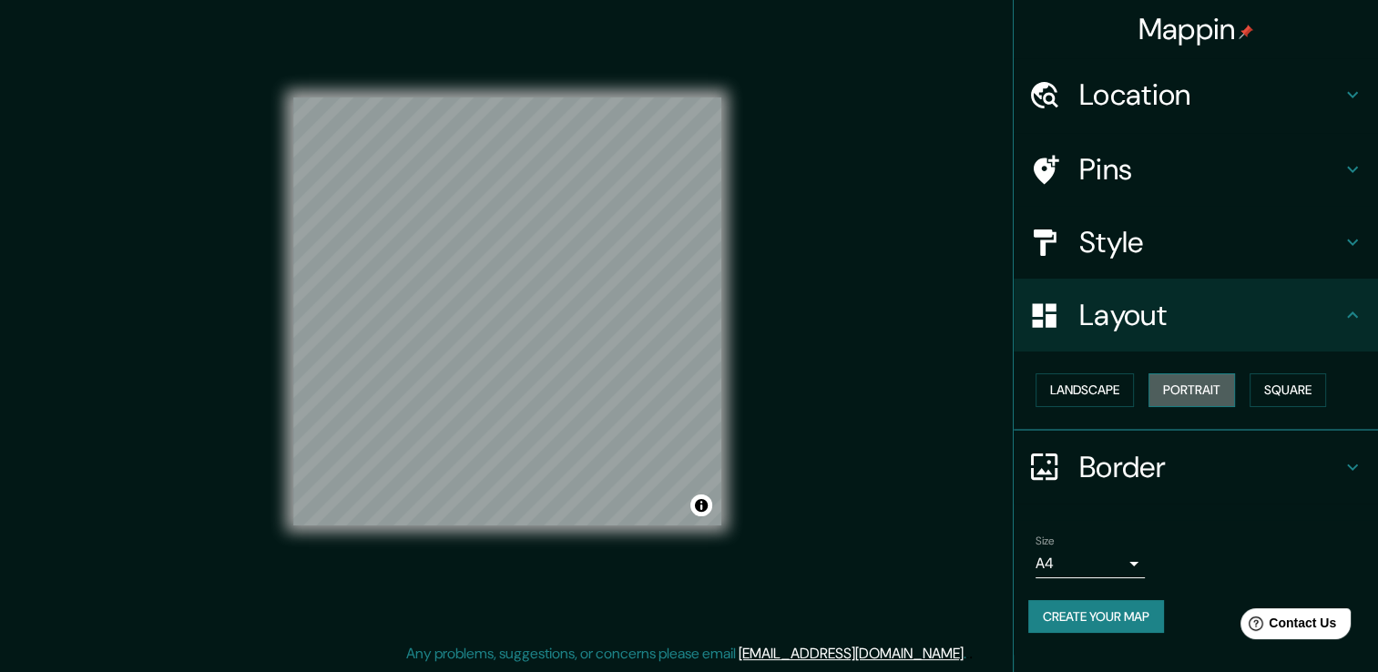
click at [1214, 399] on button "Portrait" at bounding box center [1191, 390] width 87 height 34
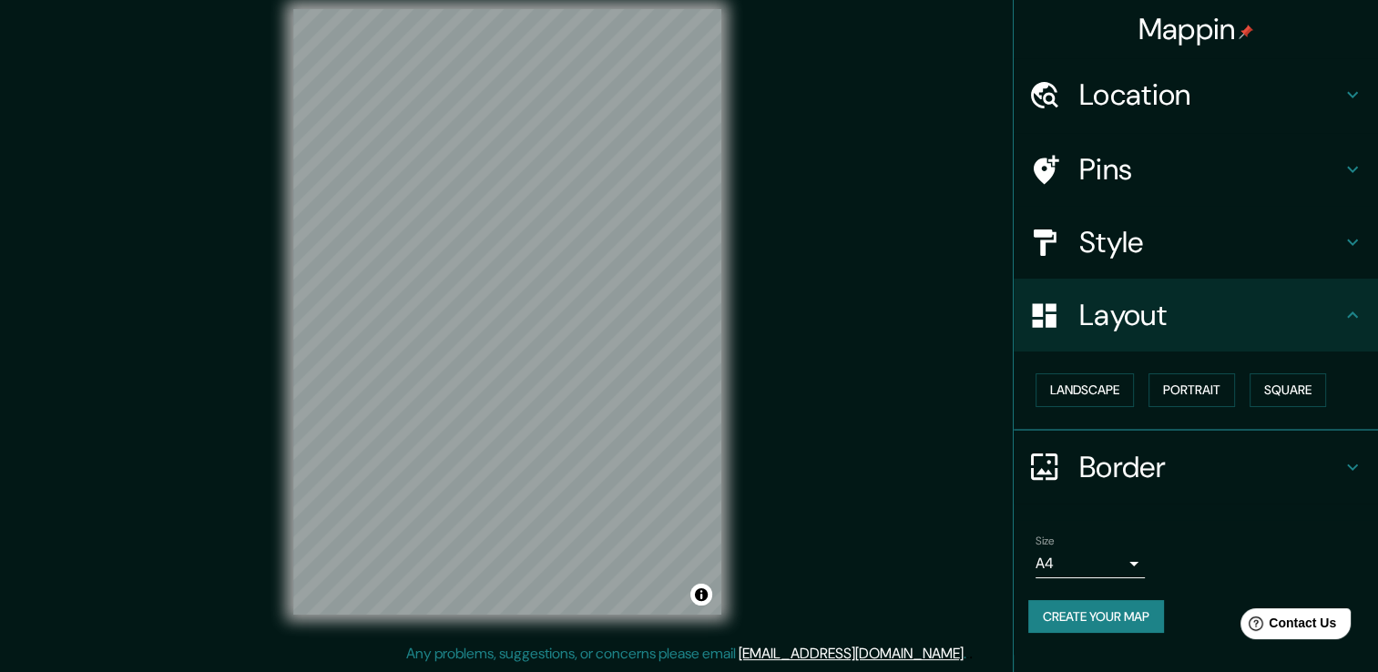
click at [1248, 300] on h4 "Layout" at bounding box center [1210, 315] width 262 height 36
click at [1280, 235] on h4 "Style" at bounding box center [1210, 242] width 262 height 36
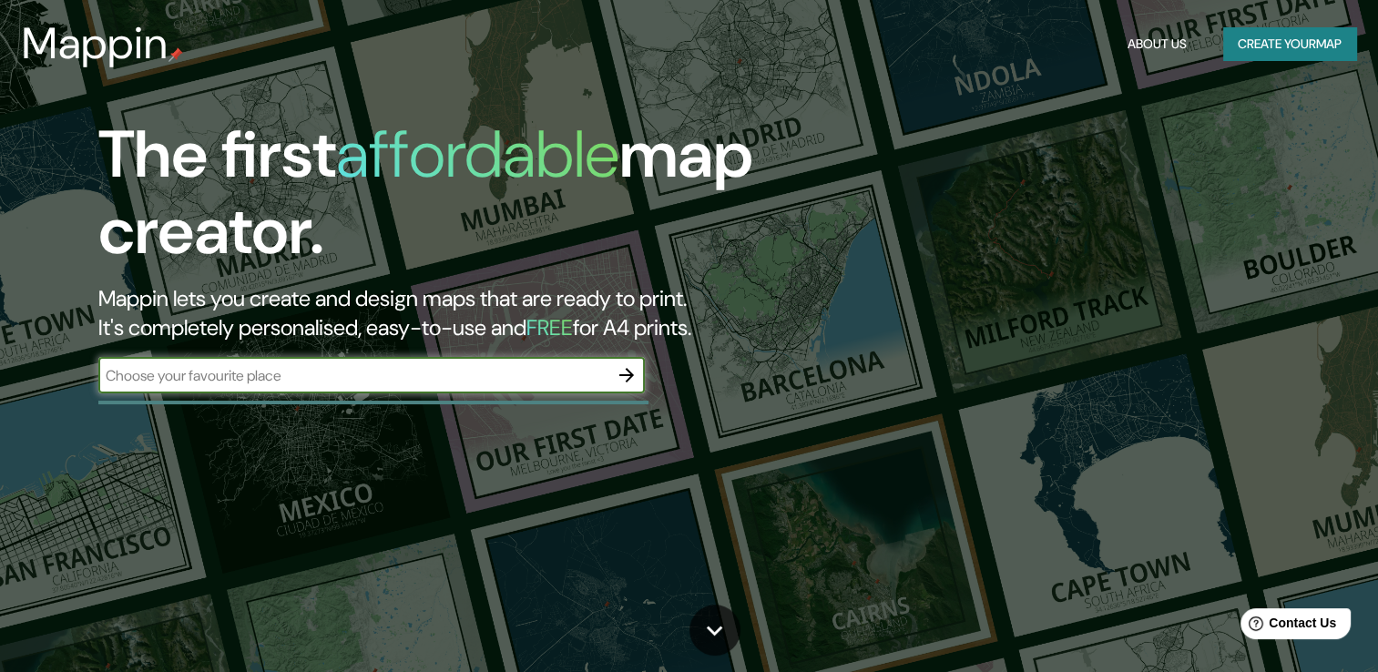
click at [1241, 40] on button "Create your map" at bounding box center [1289, 44] width 133 height 34
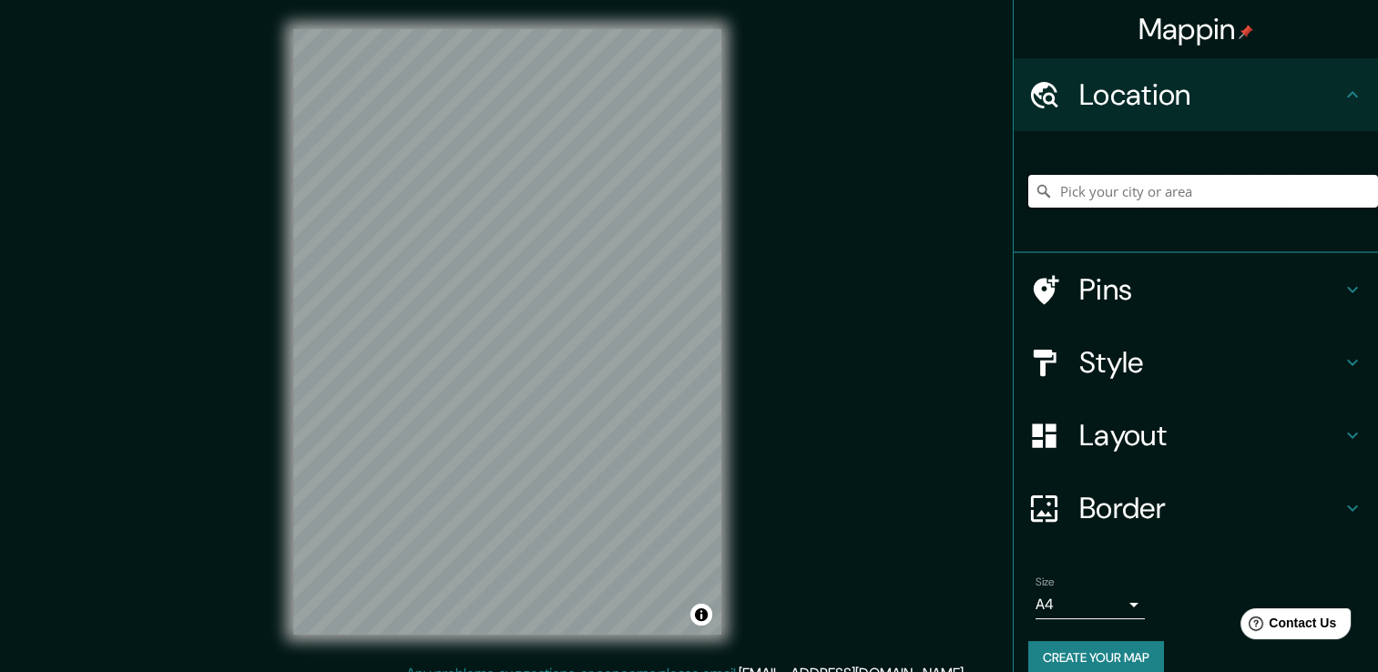
click at [1237, 192] on input "Pick your city or area" at bounding box center [1203, 191] width 350 height 33
click at [1311, 198] on input "Santa [PERSON_NAME] de Mompox, [GEOGRAPHIC_DATA], [GEOGRAPHIC_DATA]" at bounding box center [1203, 191] width 350 height 33
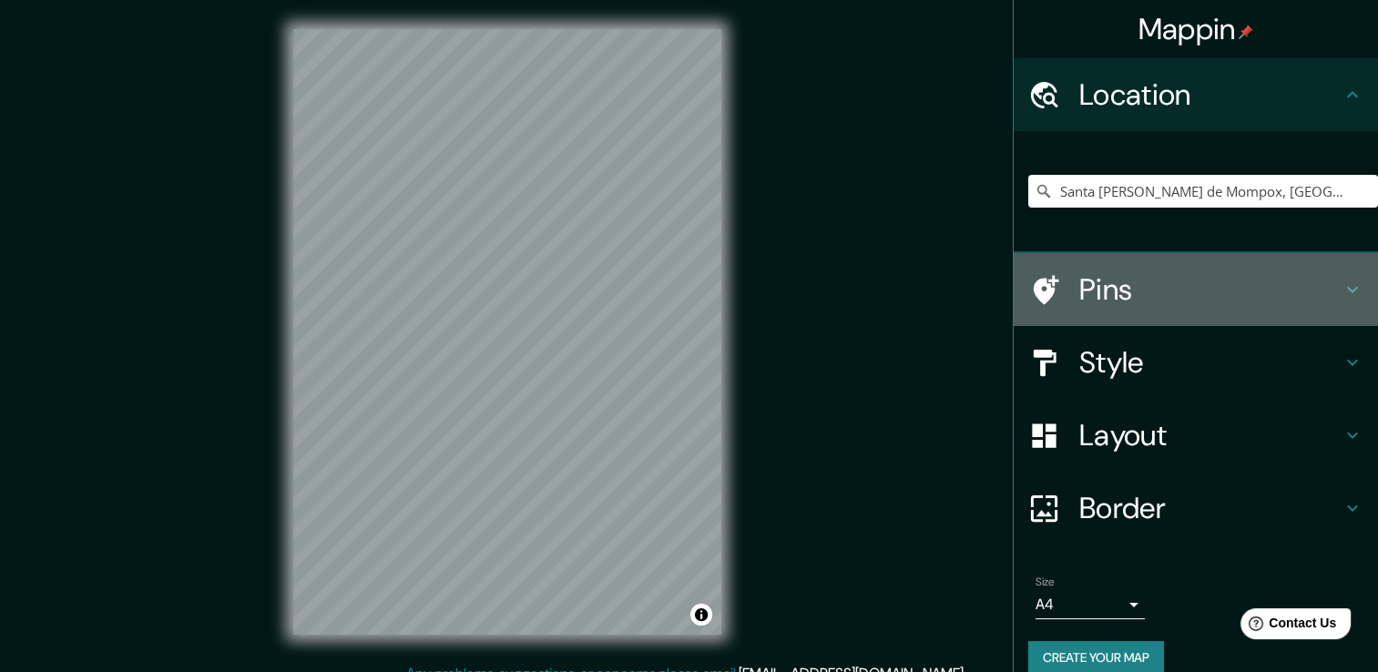
click at [1341, 297] on icon at bounding box center [1352, 290] width 22 height 22
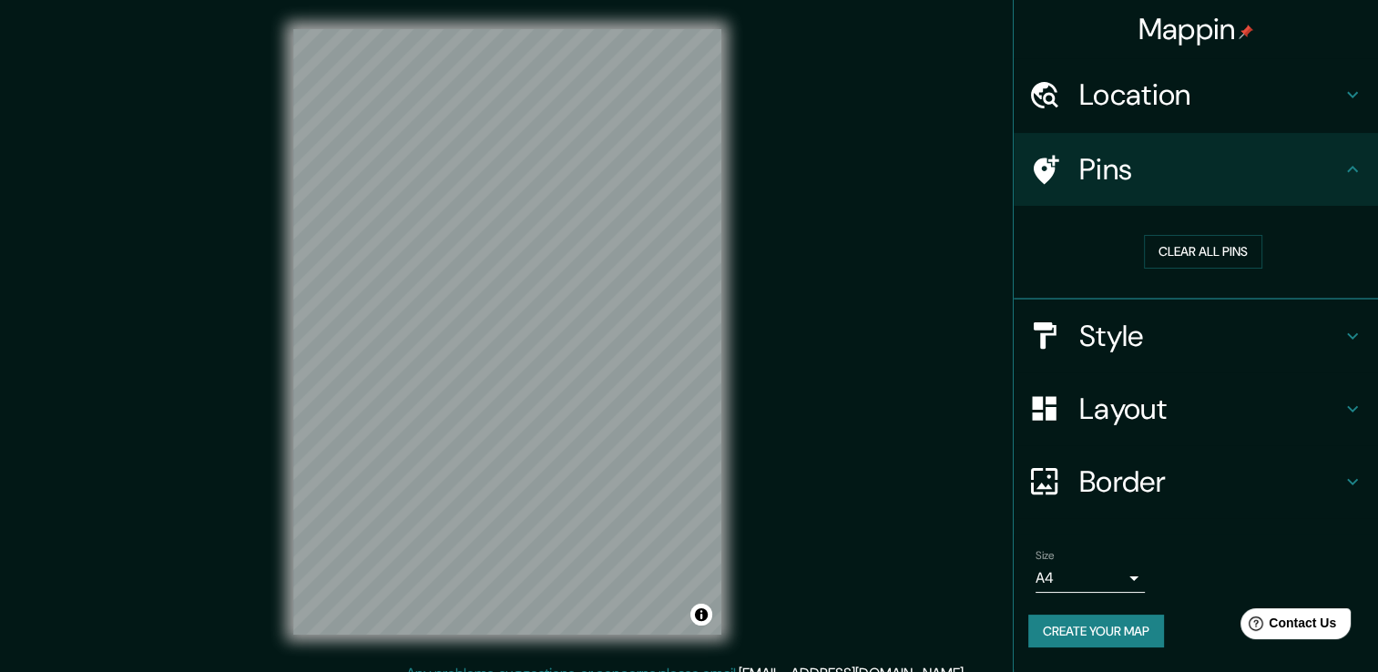
click at [1344, 168] on icon at bounding box center [1352, 169] width 22 height 22
click at [1352, 334] on icon at bounding box center [1352, 336] width 22 height 22
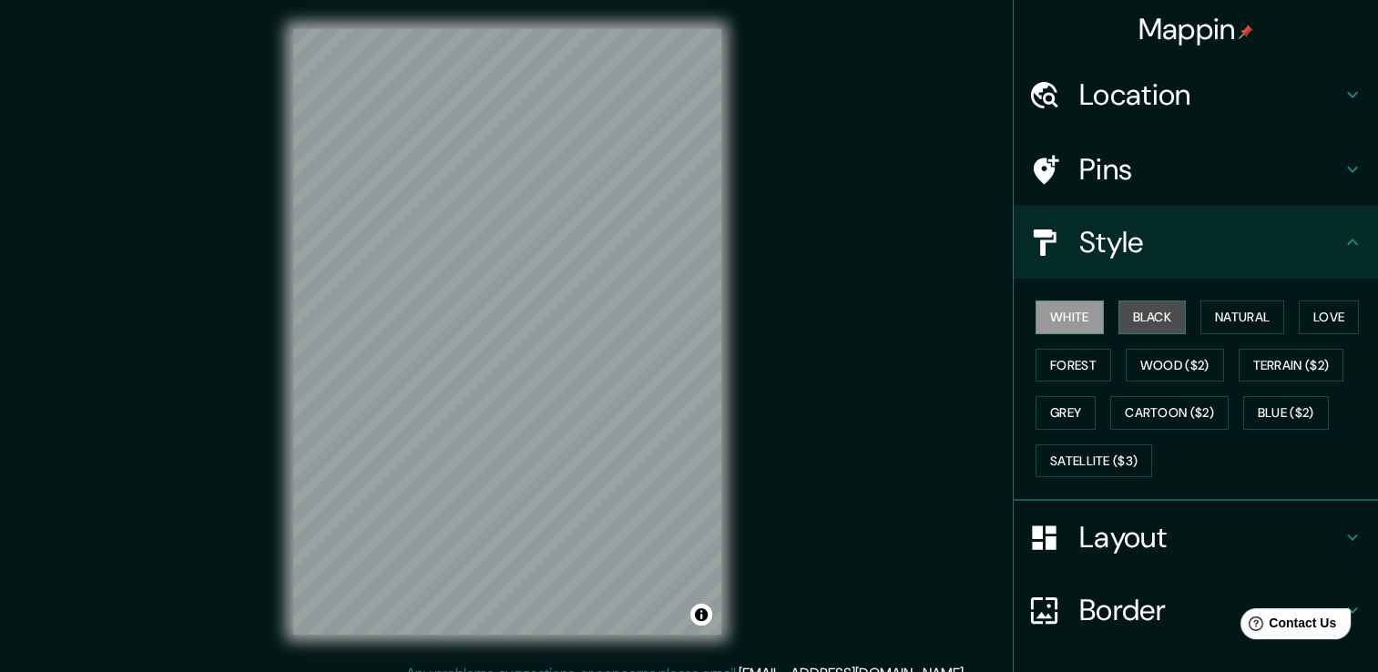
click at [1130, 319] on button "Black" at bounding box center [1152, 317] width 68 height 34
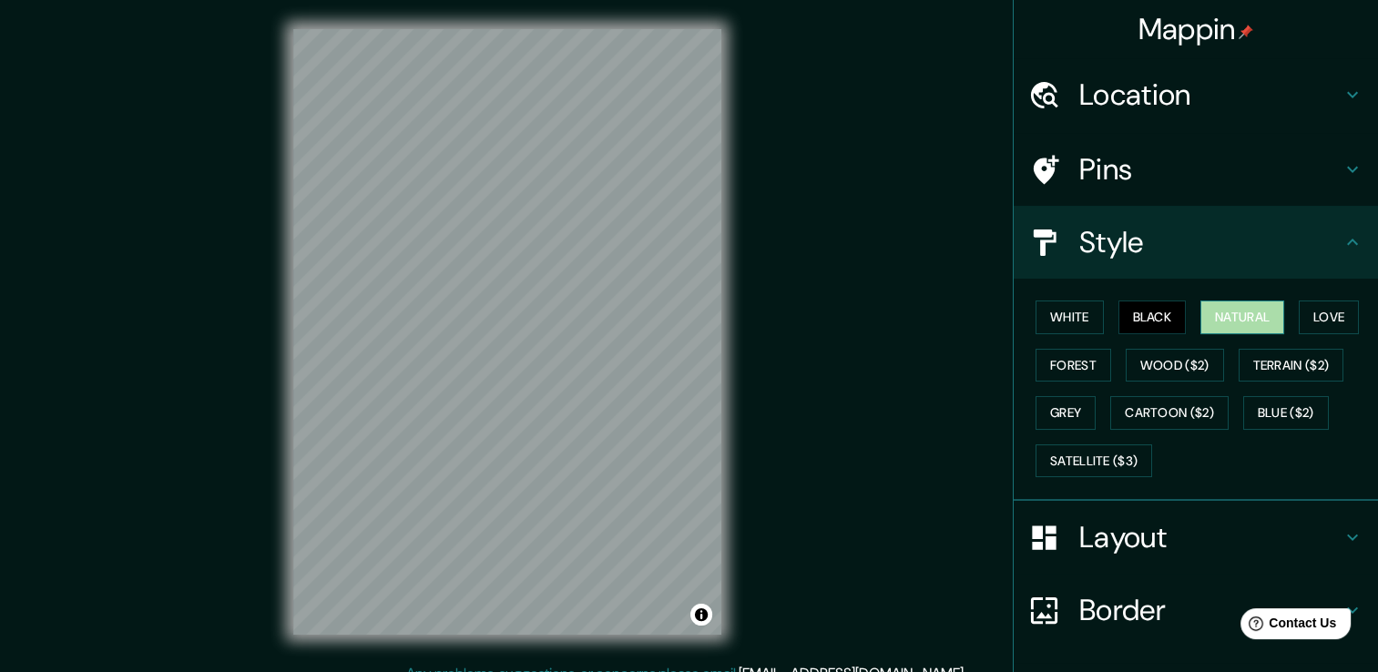
click at [1209, 319] on button "Natural" at bounding box center [1242, 317] width 84 height 34
click at [1276, 90] on h4 "Location" at bounding box center [1210, 94] width 262 height 36
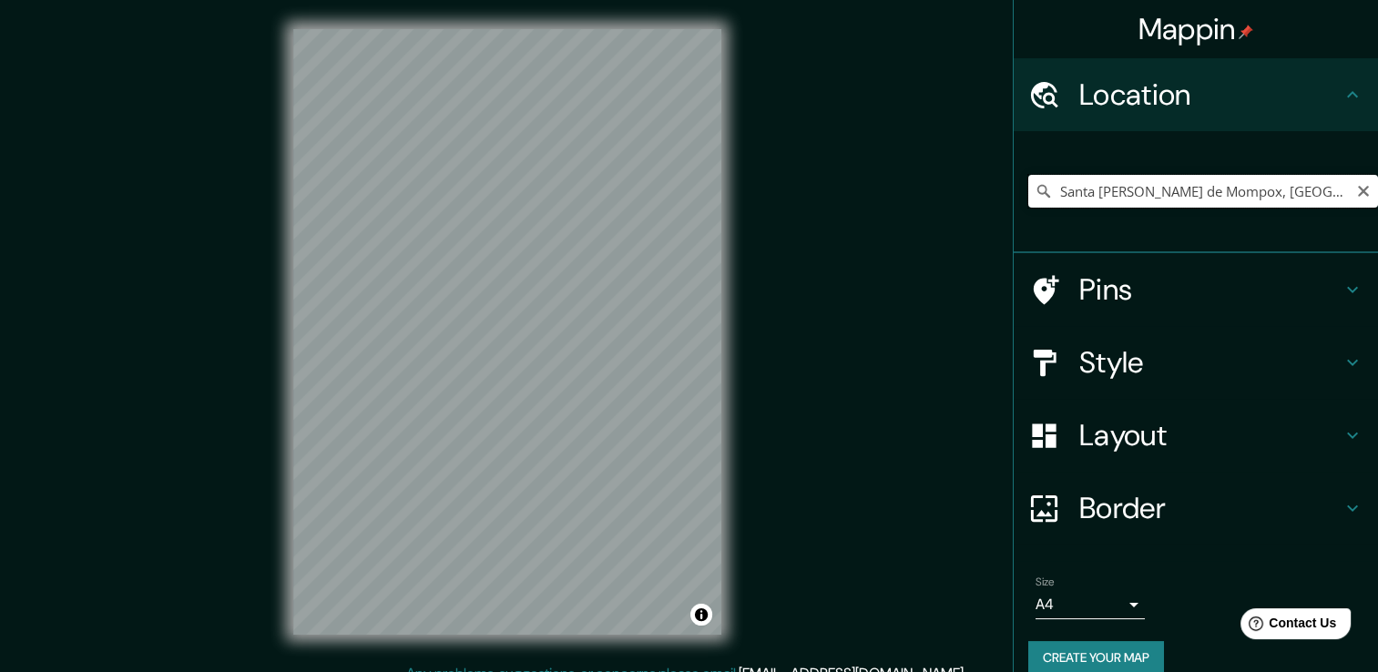
click at [1325, 188] on input "Santa [PERSON_NAME] de Mompox, [GEOGRAPHIC_DATA], [GEOGRAPHIC_DATA]" at bounding box center [1203, 191] width 350 height 33
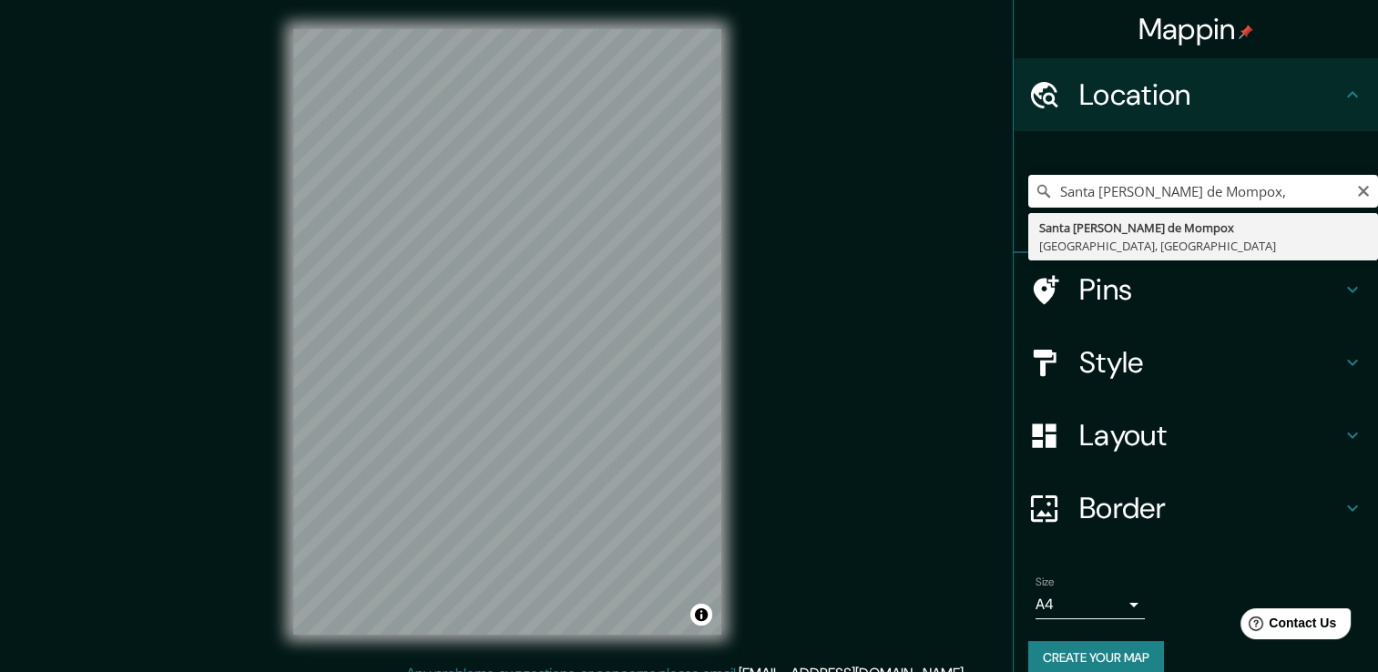
type input "Santa [PERSON_NAME] de Mompox, [GEOGRAPHIC_DATA], [GEOGRAPHIC_DATA]"
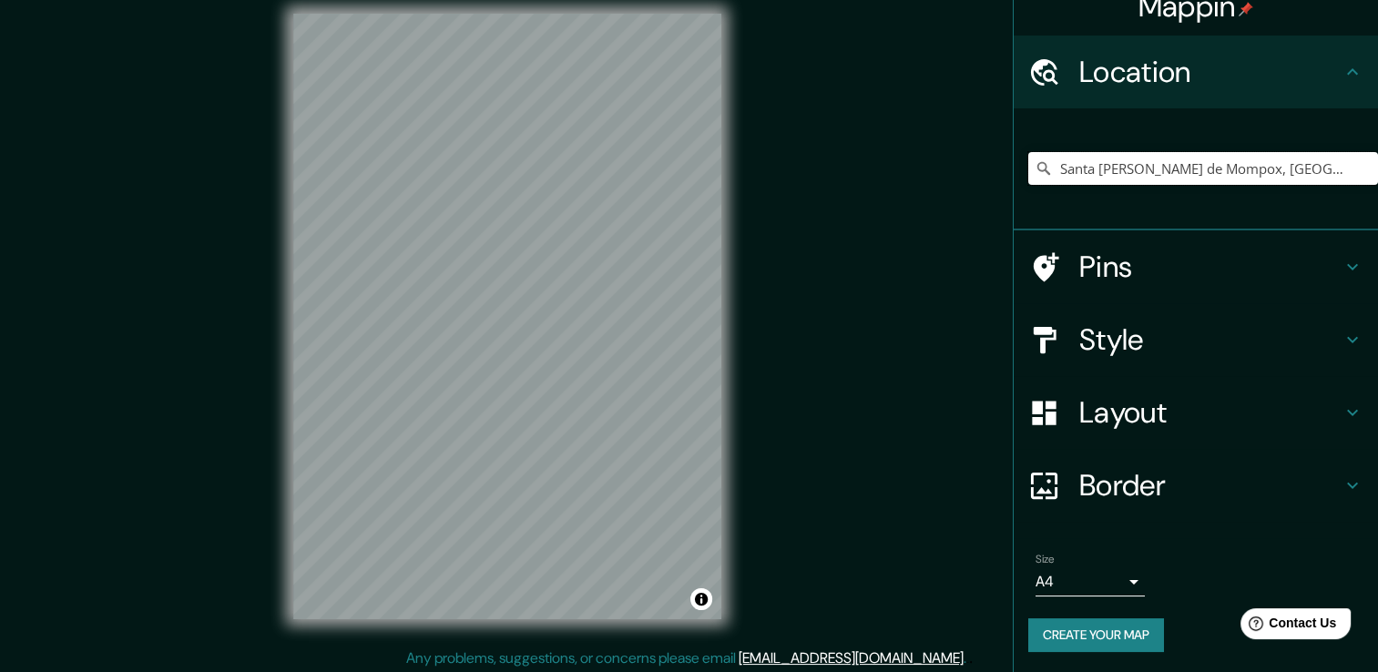
scroll to position [20, 0]
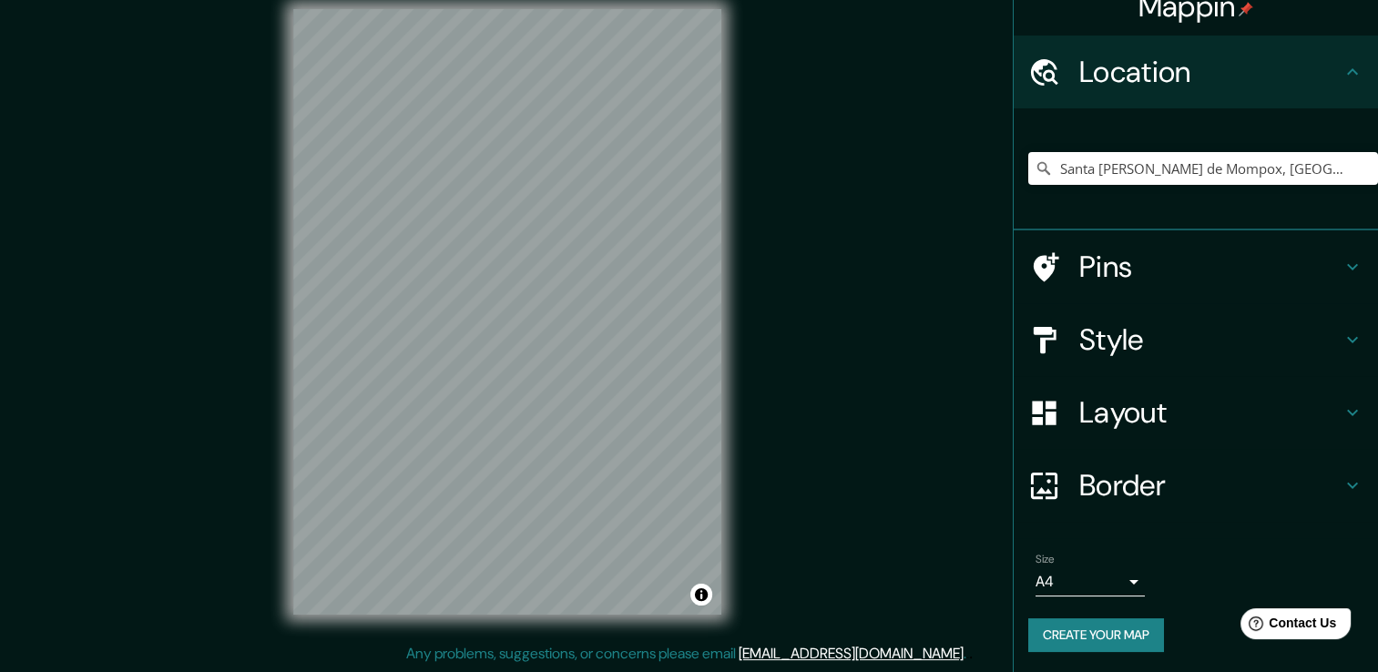
click at [1347, 485] on icon at bounding box center [1352, 486] width 11 height 6
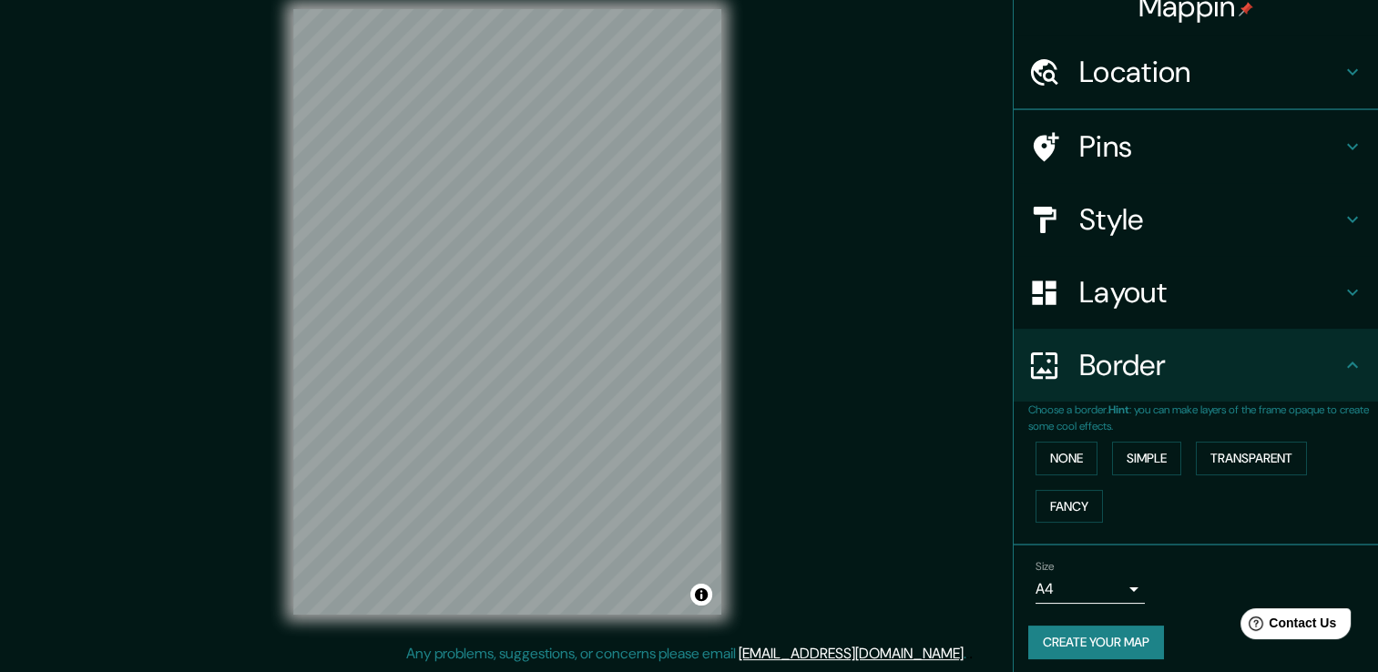
scroll to position [0, 0]
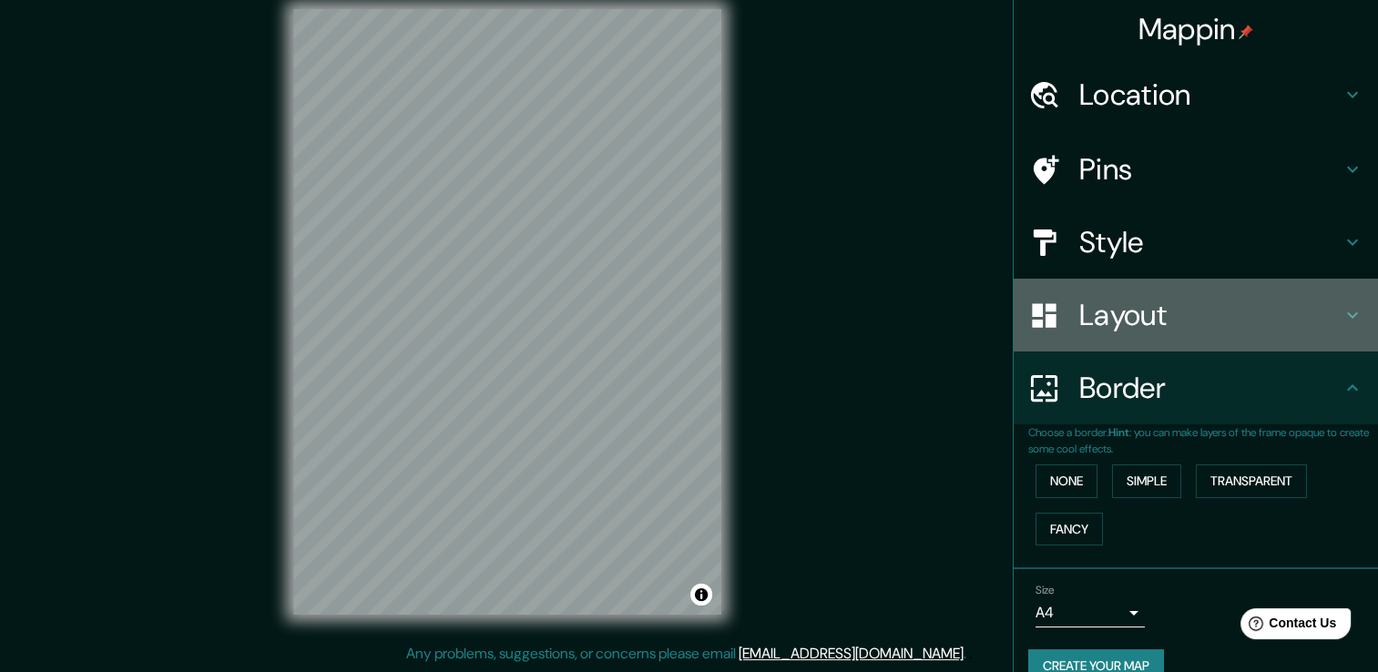
click at [1341, 321] on icon at bounding box center [1352, 315] width 22 height 22
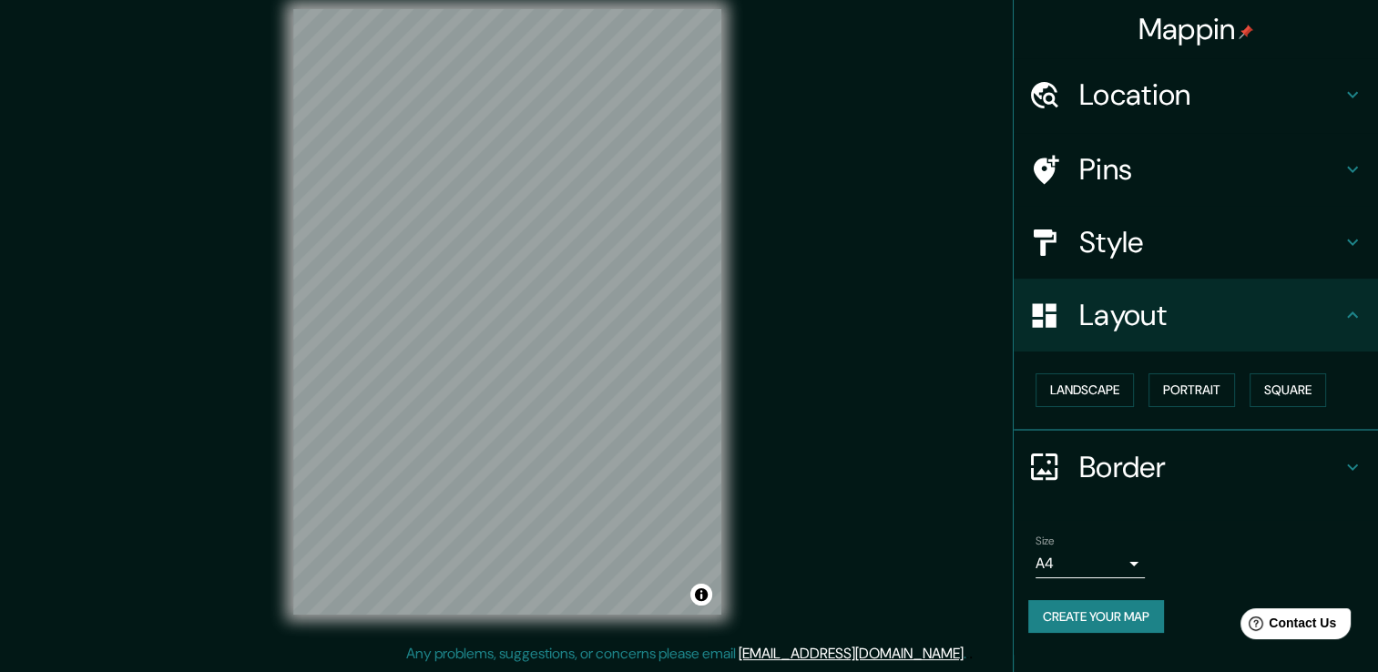
click at [1340, 249] on h4 "Style" at bounding box center [1210, 242] width 262 height 36
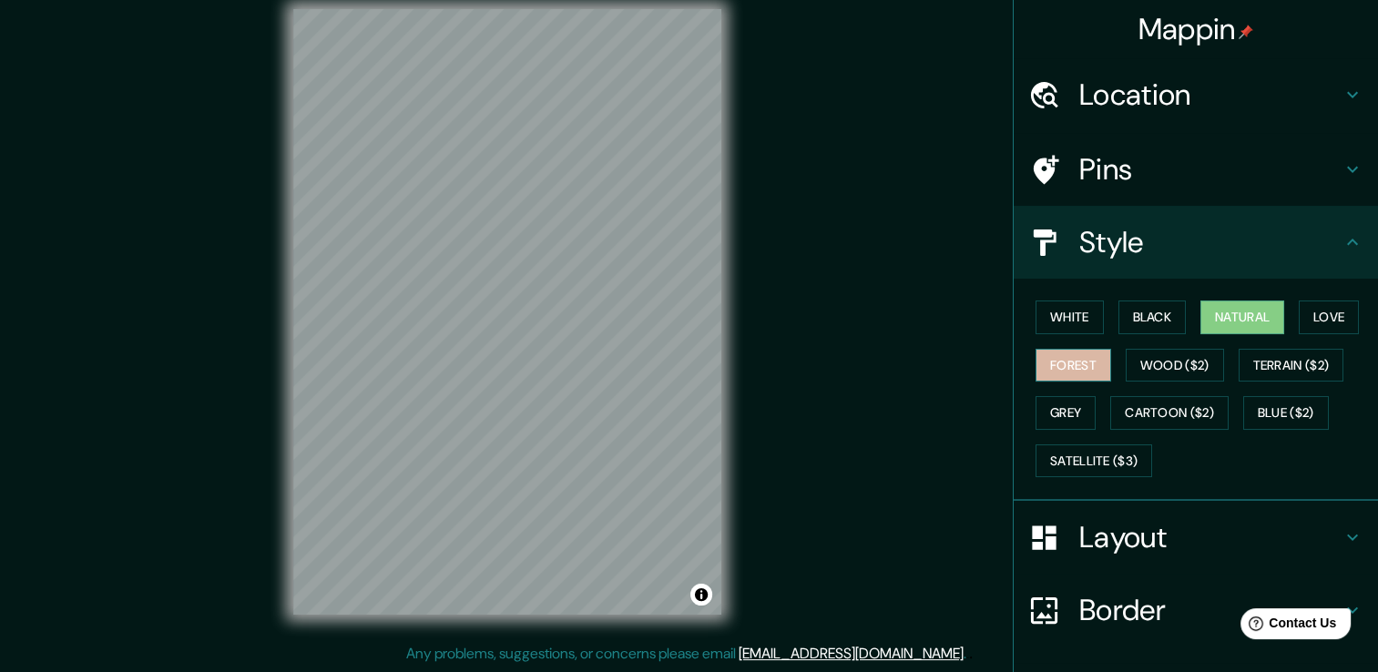
click at [1052, 360] on button "Forest" at bounding box center [1073, 366] width 76 height 34
click at [1068, 318] on button "White" at bounding box center [1069, 317] width 68 height 34
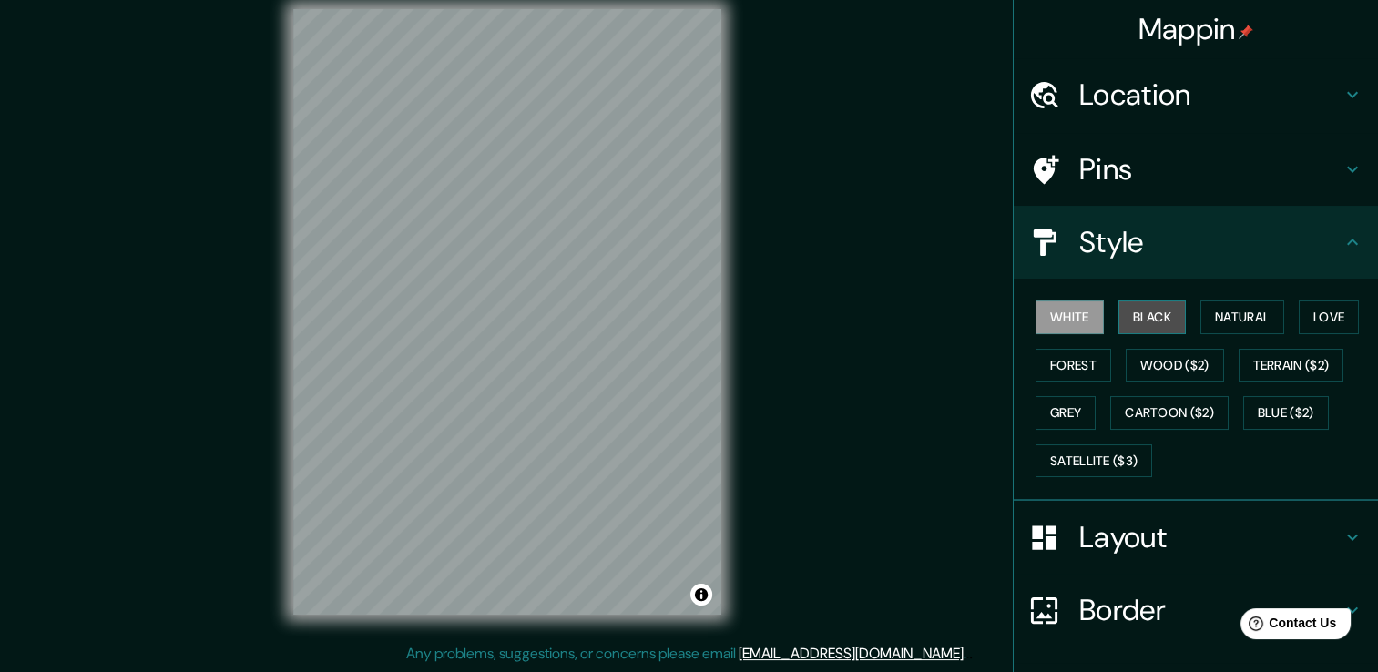
click at [1136, 315] on button "Black" at bounding box center [1152, 317] width 68 height 34
click at [1065, 322] on button "White" at bounding box center [1069, 317] width 68 height 34
click at [1147, 373] on button "Wood ($2)" at bounding box center [1174, 366] width 98 height 34
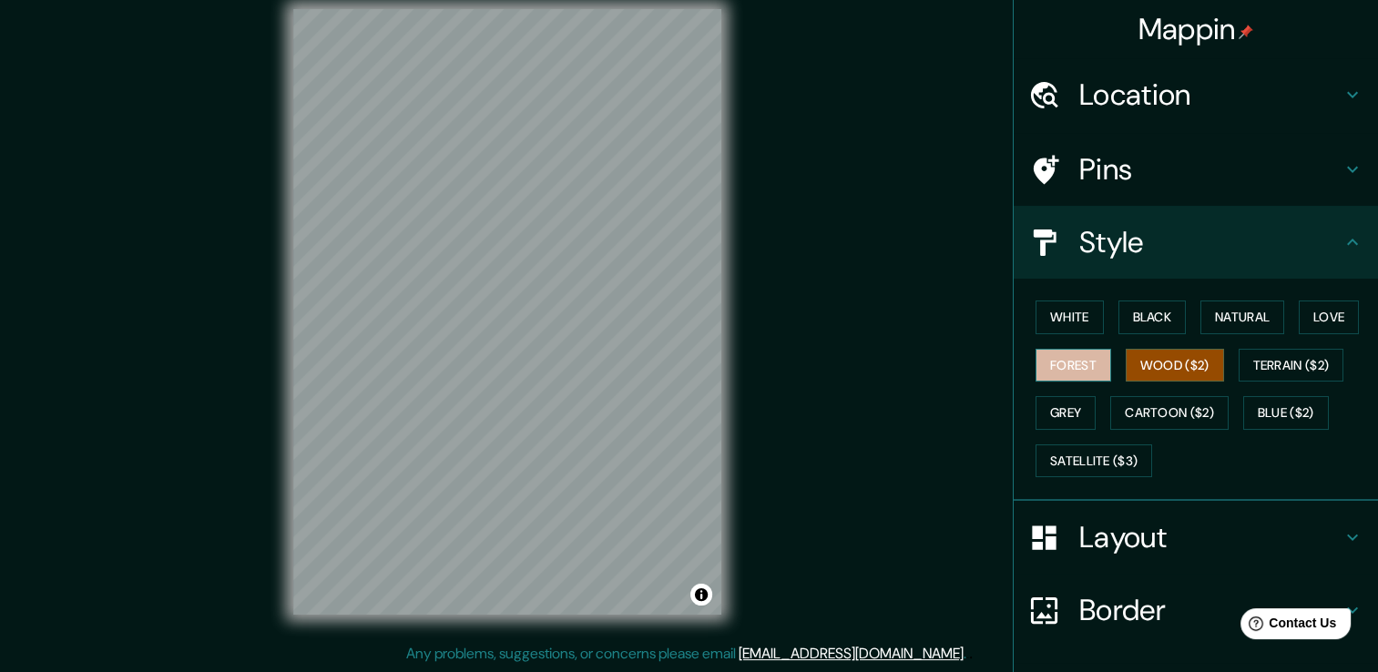
click at [1072, 372] on button "Forest" at bounding box center [1073, 366] width 76 height 34
click at [1070, 401] on button "Grey" at bounding box center [1065, 413] width 60 height 34
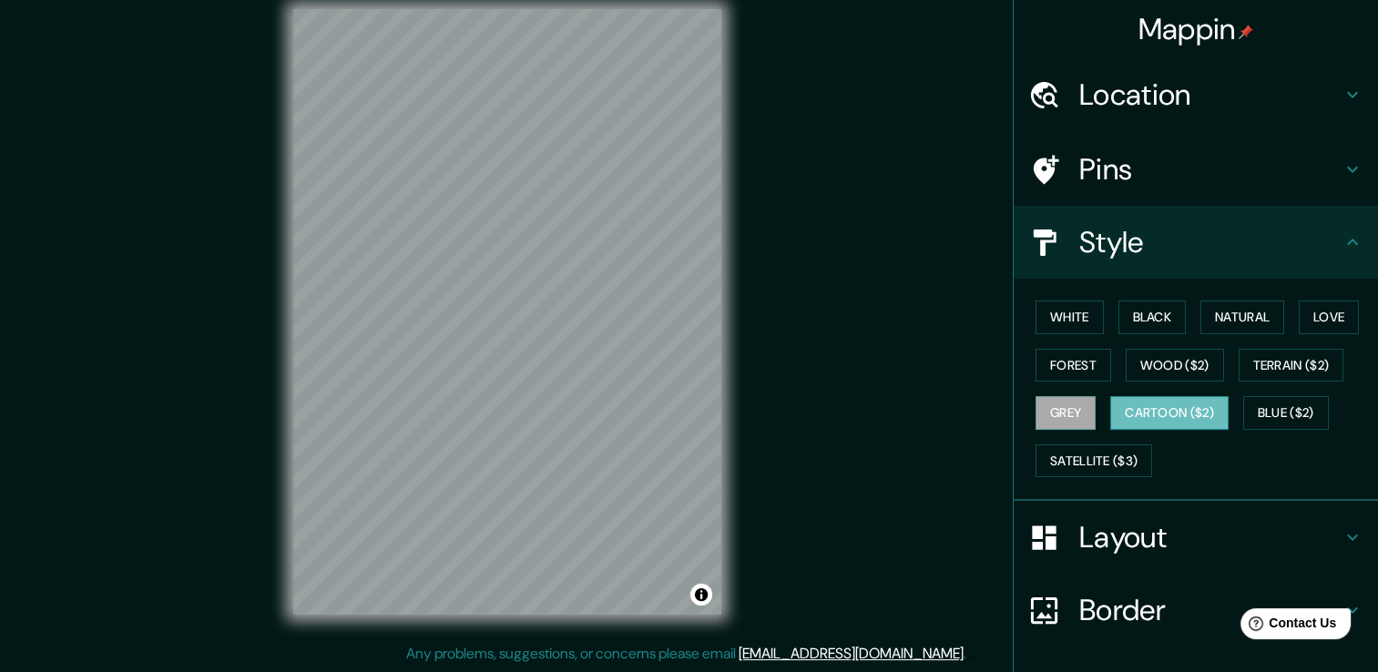
click at [1130, 413] on button "Cartoon ($2)" at bounding box center [1169, 413] width 118 height 34
click at [1152, 417] on button "Cartoon ($2)" at bounding box center [1169, 413] width 118 height 34
click at [1145, 326] on button "Black" at bounding box center [1152, 317] width 68 height 34
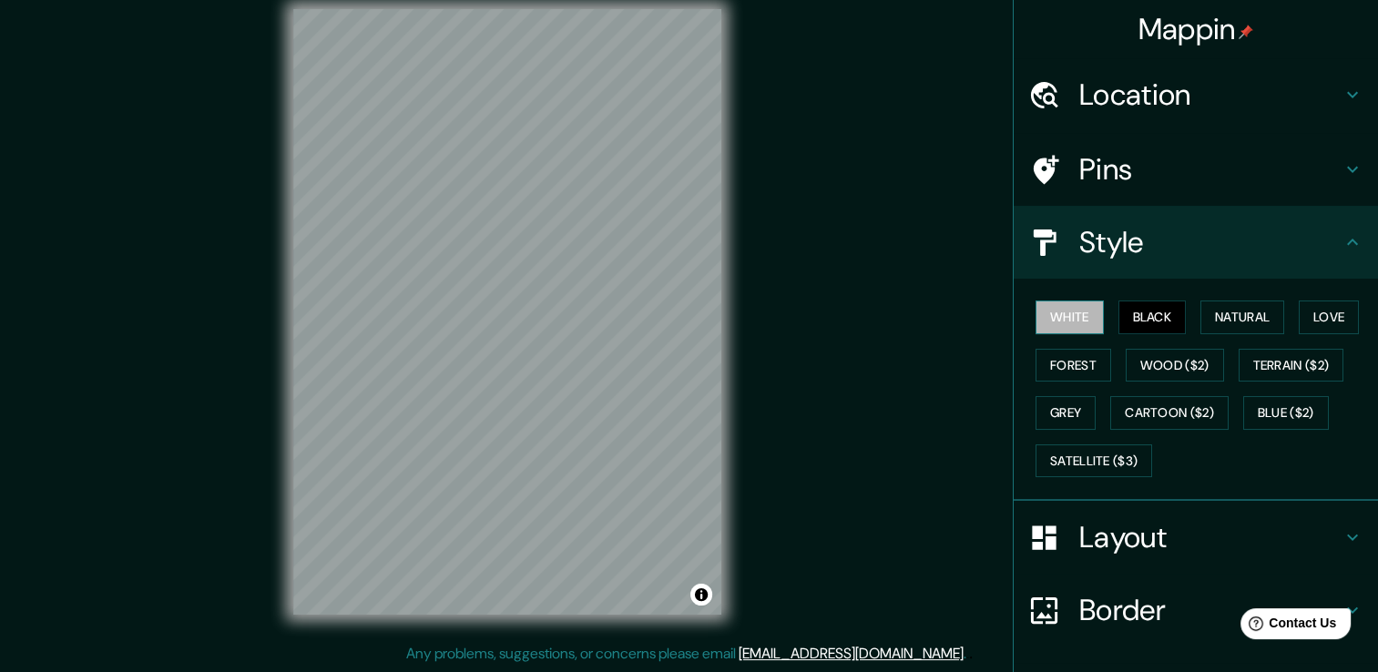
click at [1053, 322] on button "White" at bounding box center [1069, 317] width 68 height 34
click at [1237, 330] on button "Natural" at bounding box center [1242, 317] width 84 height 34
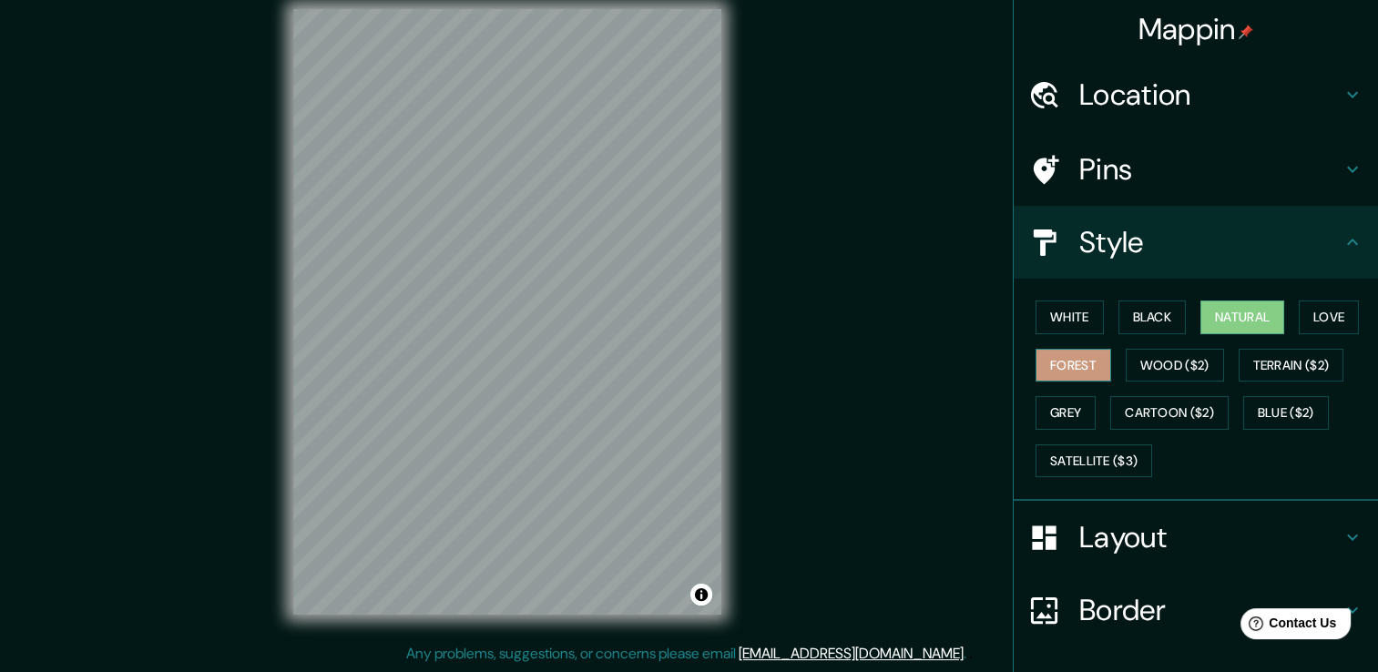
click at [1064, 358] on button "Forest" at bounding box center [1073, 366] width 76 height 34
click at [1276, 370] on button "Terrain ($2)" at bounding box center [1291, 366] width 106 height 34
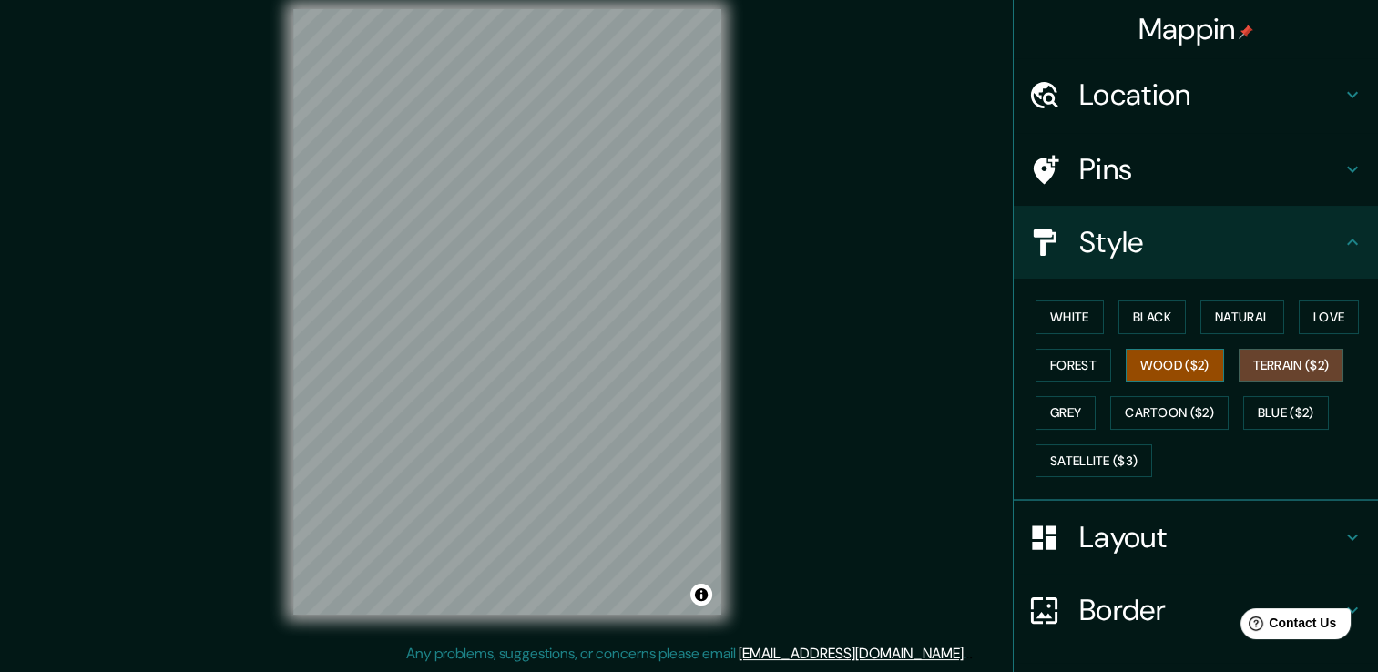
click at [1177, 374] on button "Wood ($2)" at bounding box center [1174, 366] width 98 height 34
click at [1059, 412] on button "Grey" at bounding box center [1065, 413] width 60 height 34
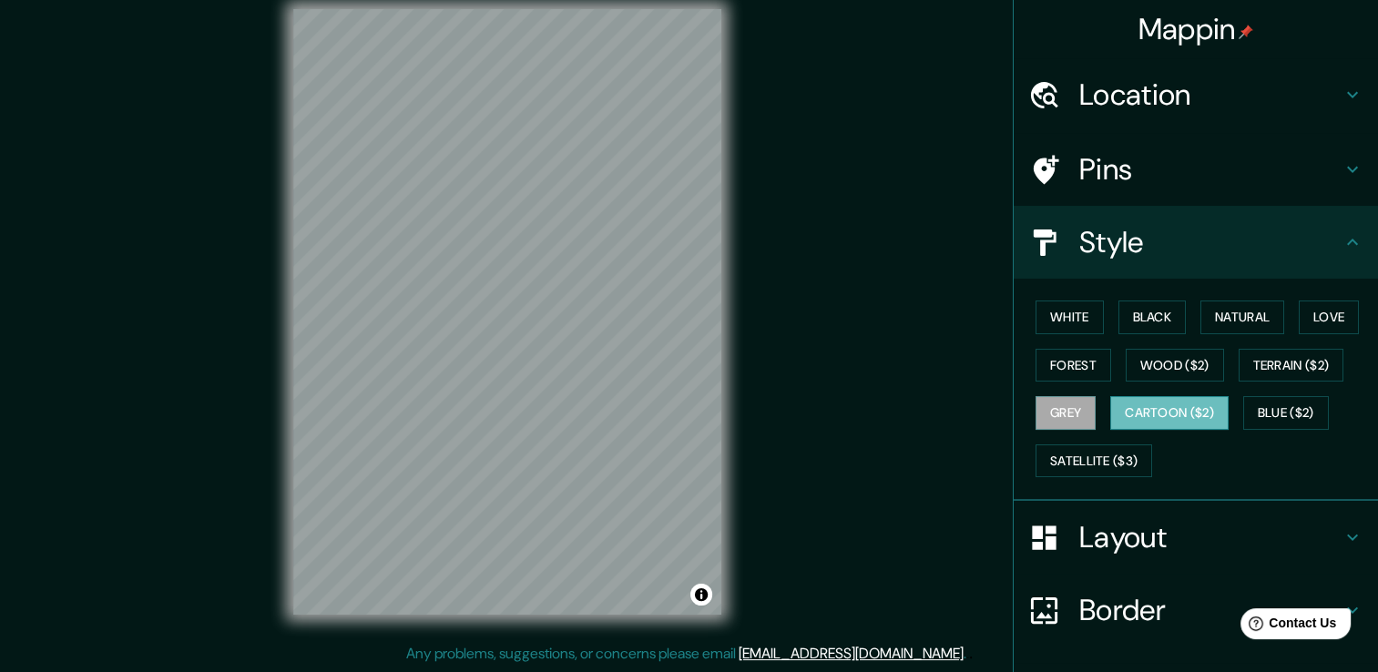
click at [1151, 420] on button "Cartoon ($2)" at bounding box center [1169, 413] width 118 height 34
click at [1260, 416] on button "Blue ($2)" at bounding box center [1286, 413] width 86 height 34
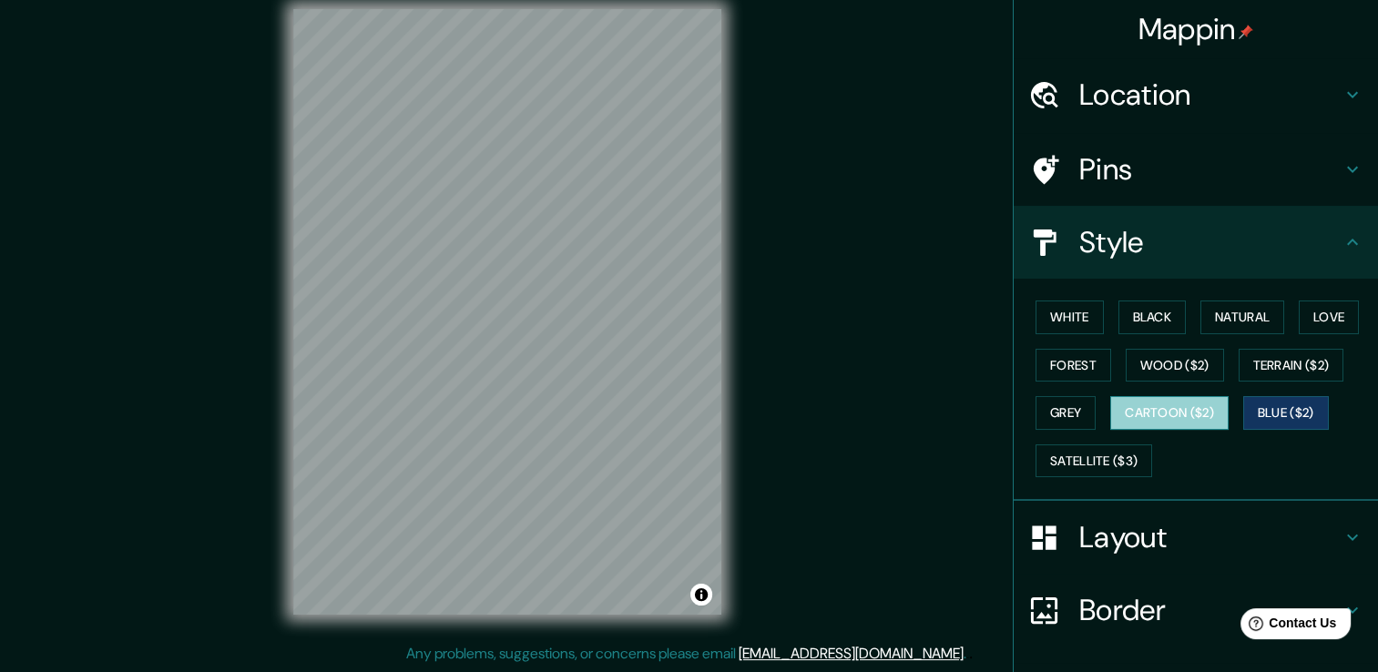
click at [1162, 423] on button "Cartoon ($2)" at bounding box center [1169, 413] width 118 height 34
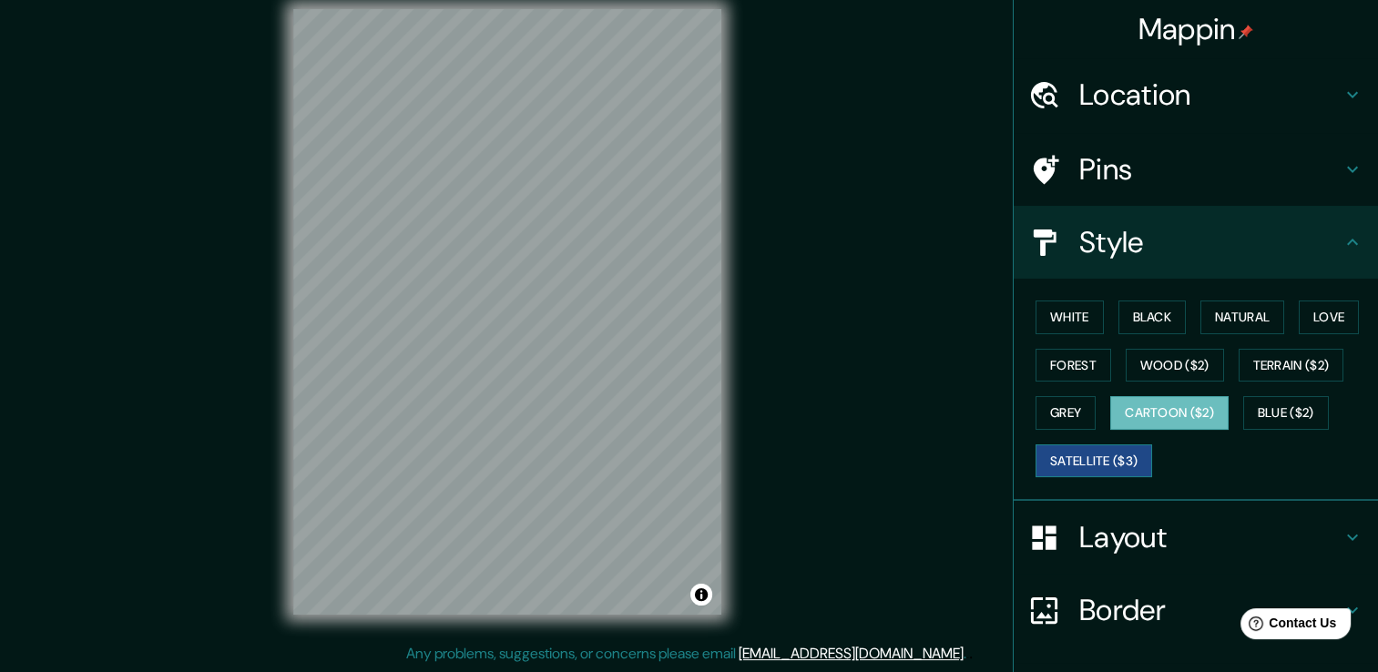
click at [1092, 453] on button "Satellite ($3)" at bounding box center [1093, 461] width 117 height 34
click at [1082, 326] on button "White" at bounding box center [1069, 317] width 68 height 34
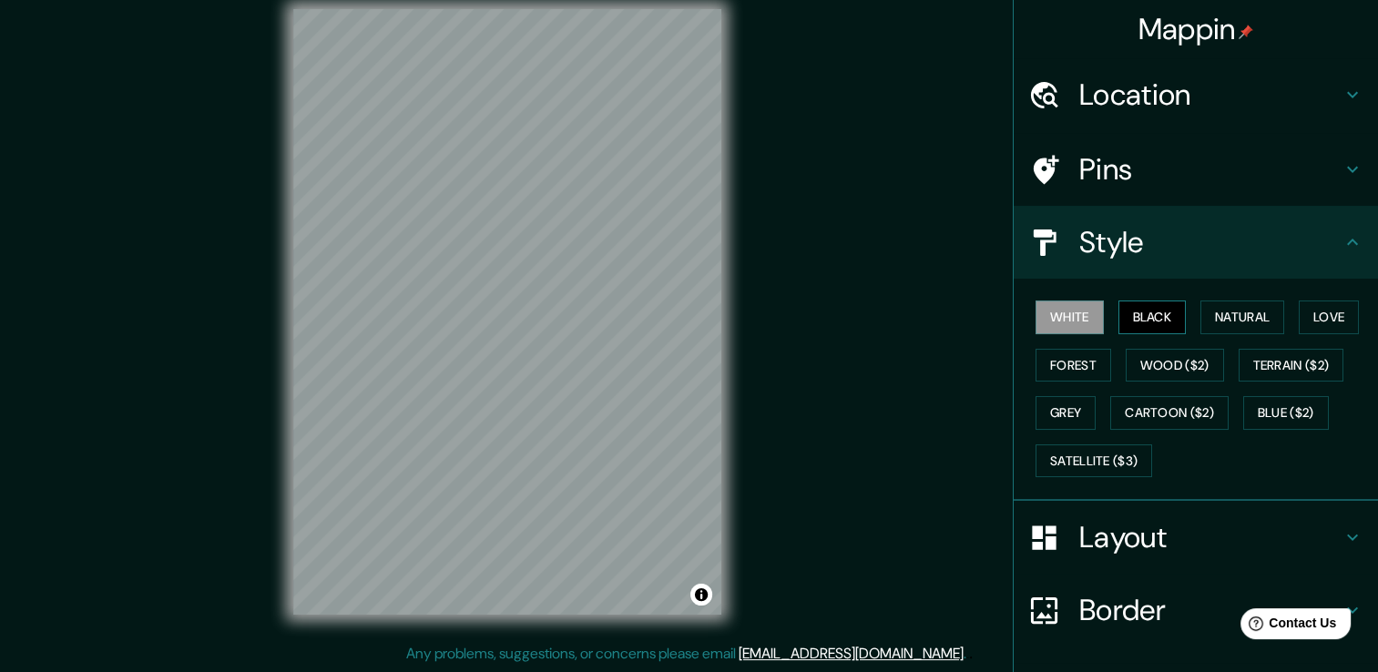
click at [1145, 316] on button "Black" at bounding box center [1152, 317] width 68 height 34
click at [1206, 320] on button "Natural" at bounding box center [1242, 317] width 84 height 34
click at [1151, 322] on button "Black" at bounding box center [1152, 317] width 68 height 34
click at [1080, 314] on button "White" at bounding box center [1069, 317] width 68 height 34
click at [1128, 323] on button "Black" at bounding box center [1152, 317] width 68 height 34
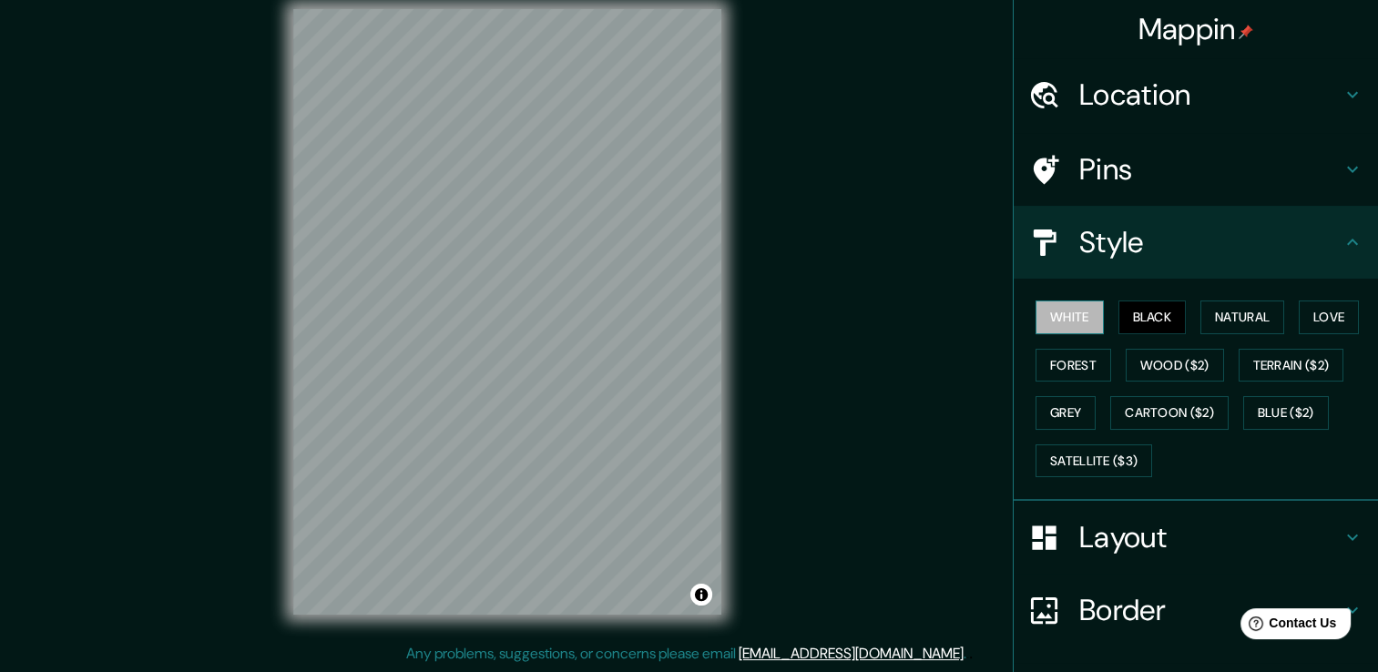
click at [1076, 321] on button "White" at bounding box center [1069, 317] width 68 height 34
click at [1228, 317] on button "Natural" at bounding box center [1242, 317] width 84 height 34
click at [1051, 307] on button "White" at bounding box center [1069, 317] width 68 height 34
